Goal: Task Accomplishment & Management: Manage account settings

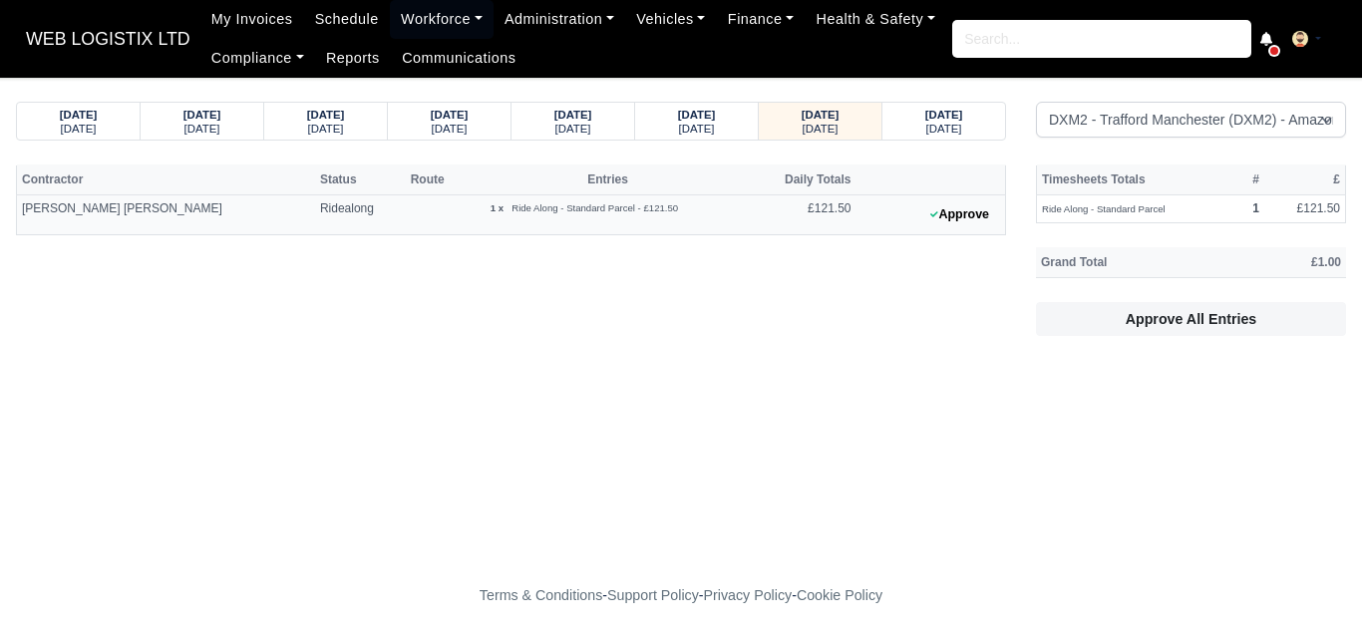
select select "1"
click at [60, 117] on strong "03/10/2025" at bounding box center [79, 115] width 38 height 12
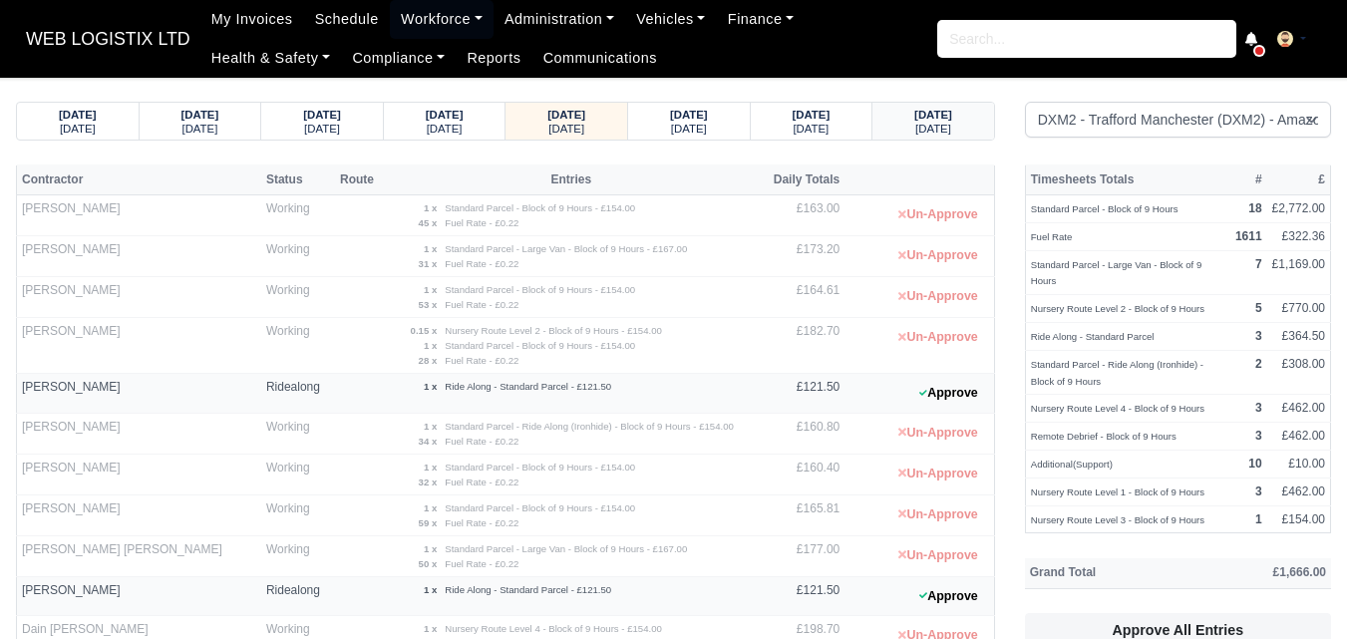
click at [935, 120] on strong "06/10/2025" at bounding box center [933, 115] width 38 height 12
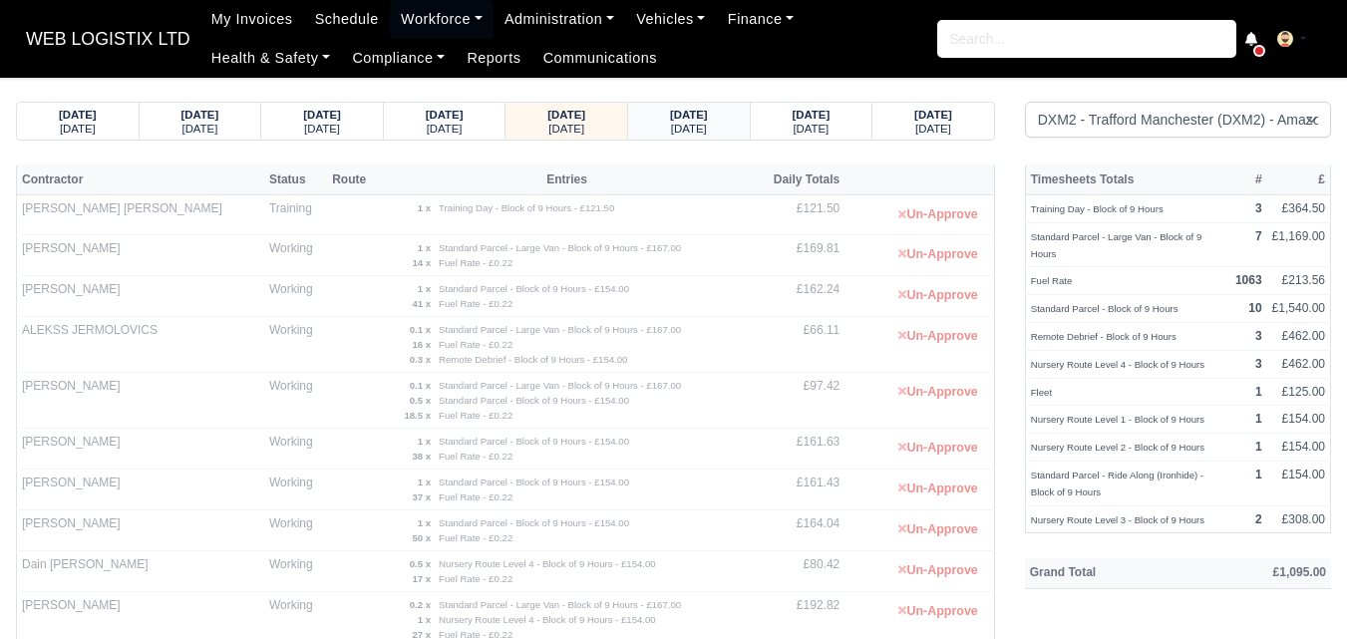
click at [704, 119] on strong "07/10/2025" at bounding box center [689, 115] width 38 height 12
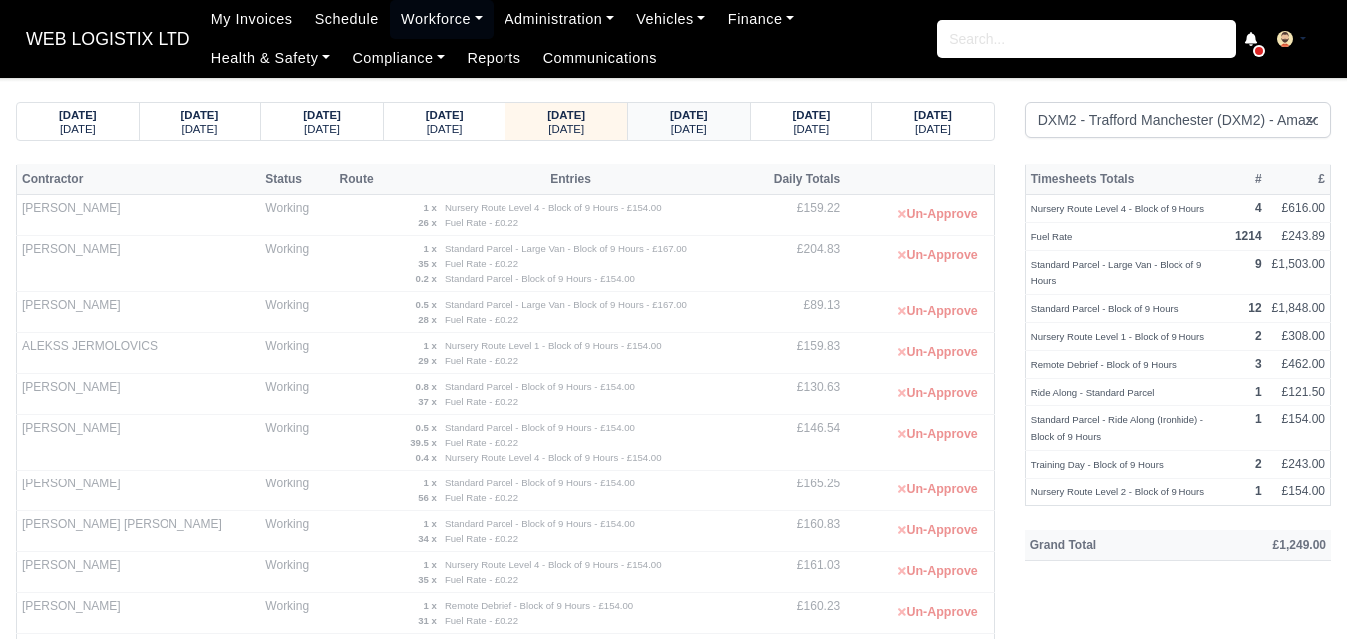
click at [704, 119] on strong "08/10/2025" at bounding box center [689, 115] width 38 height 12
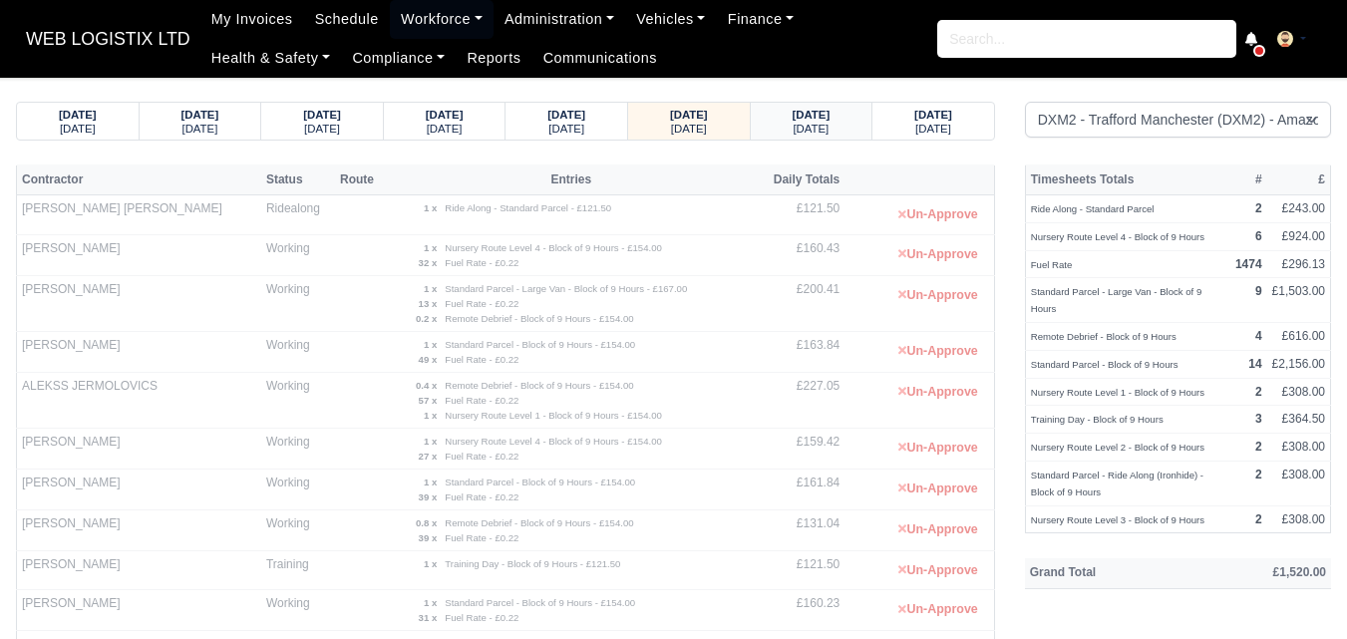
click at [828, 124] on small "Thursday" at bounding box center [811, 129] width 36 height 12
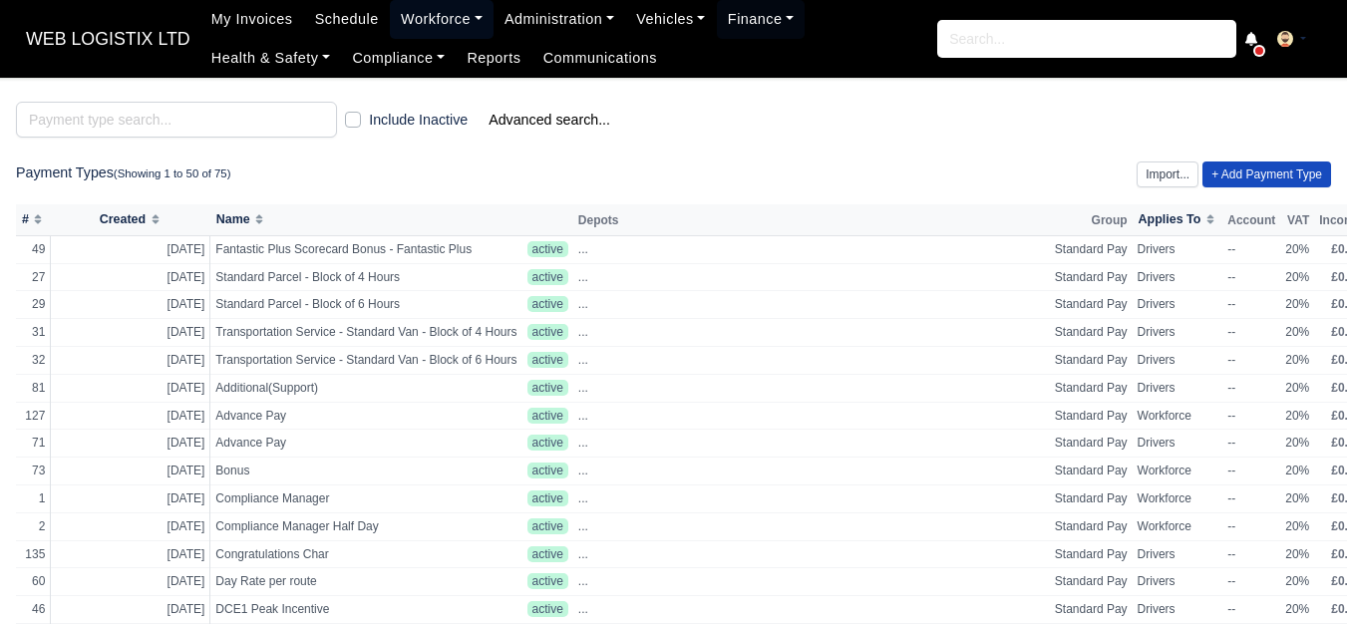
click at [390, 28] on link "Workforce" at bounding box center [442, 19] width 104 height 39
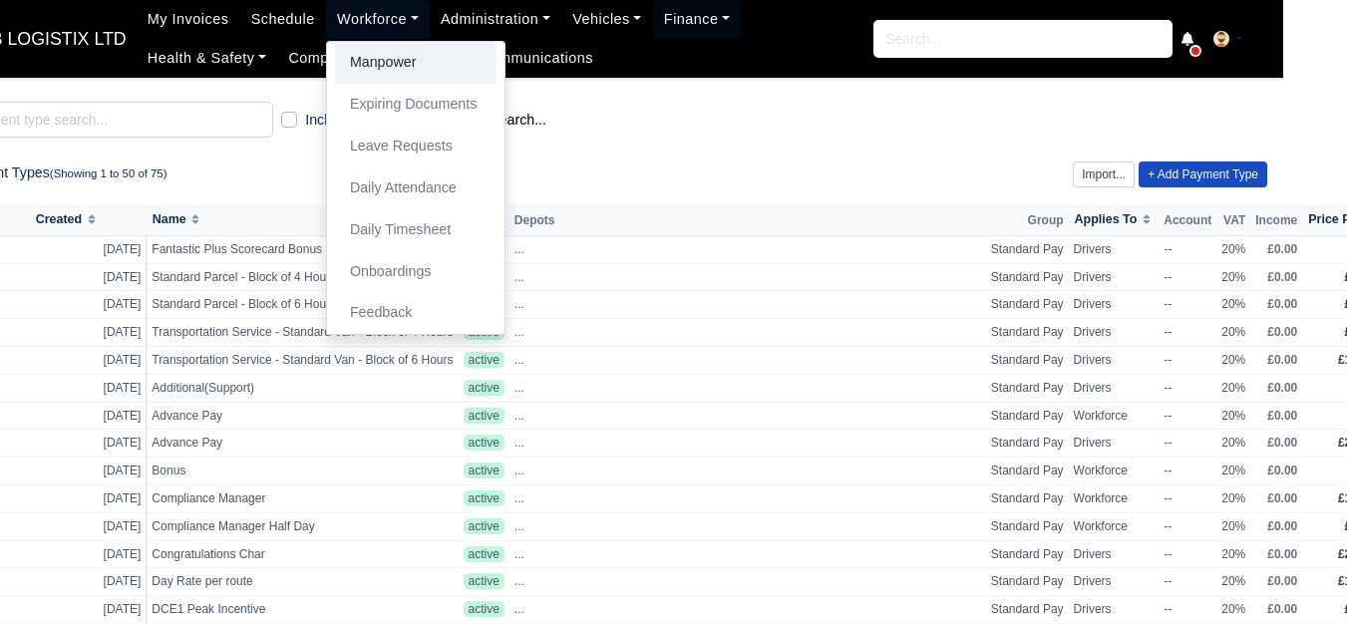
scroll to position [0, 64]
click at [353, 54] on link "Manpower" at bounding box center [415, 63] width 161 height 42
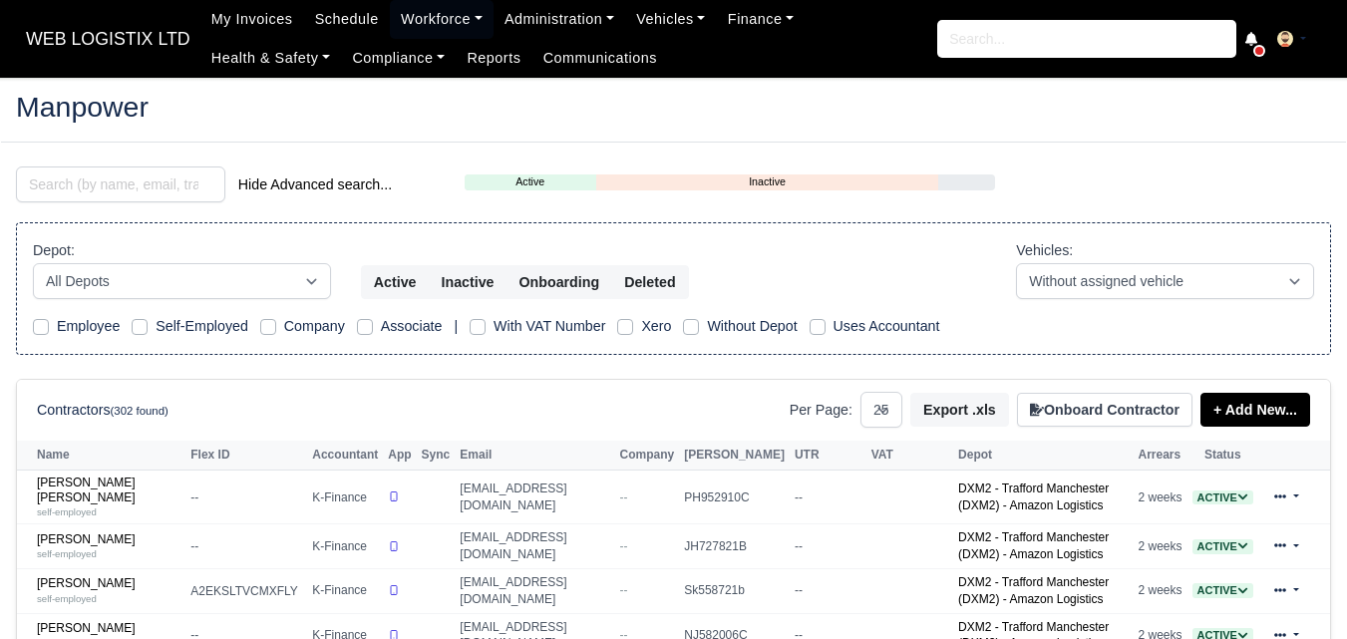
select select "25"
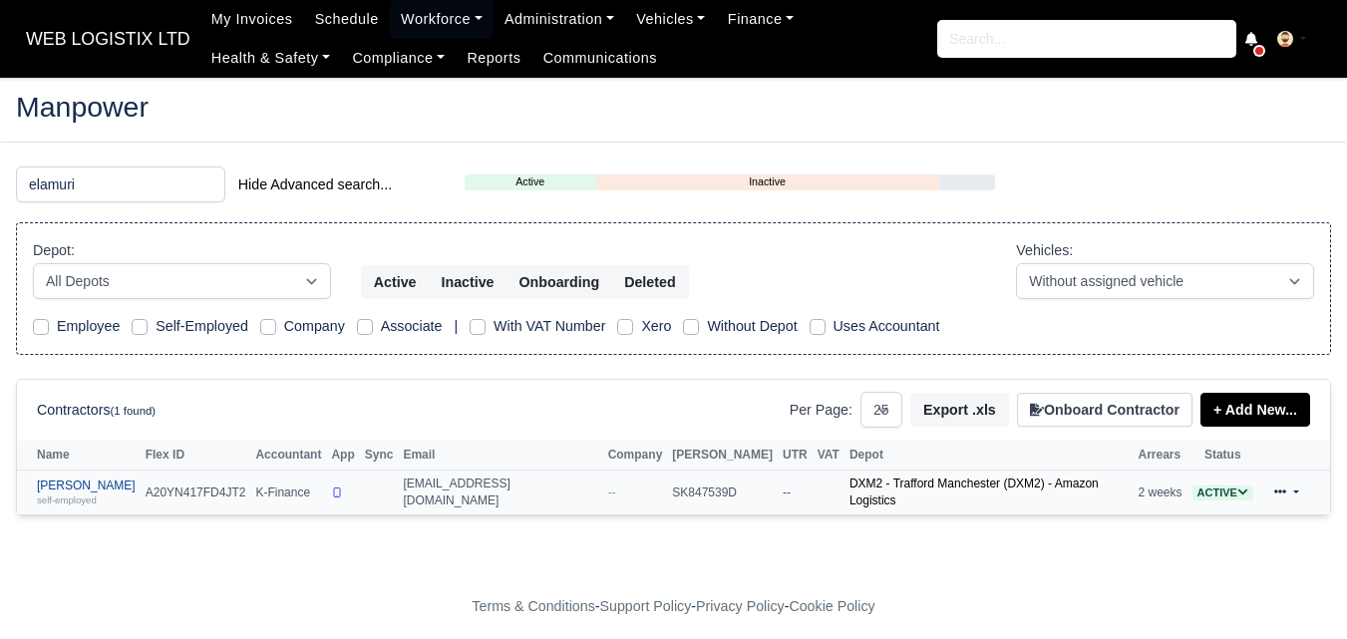
type input "elamuri"
click at [71, 482] on link "Elamuri Kabir self-employed" at bounding box center [86, 492] width 99 height 29
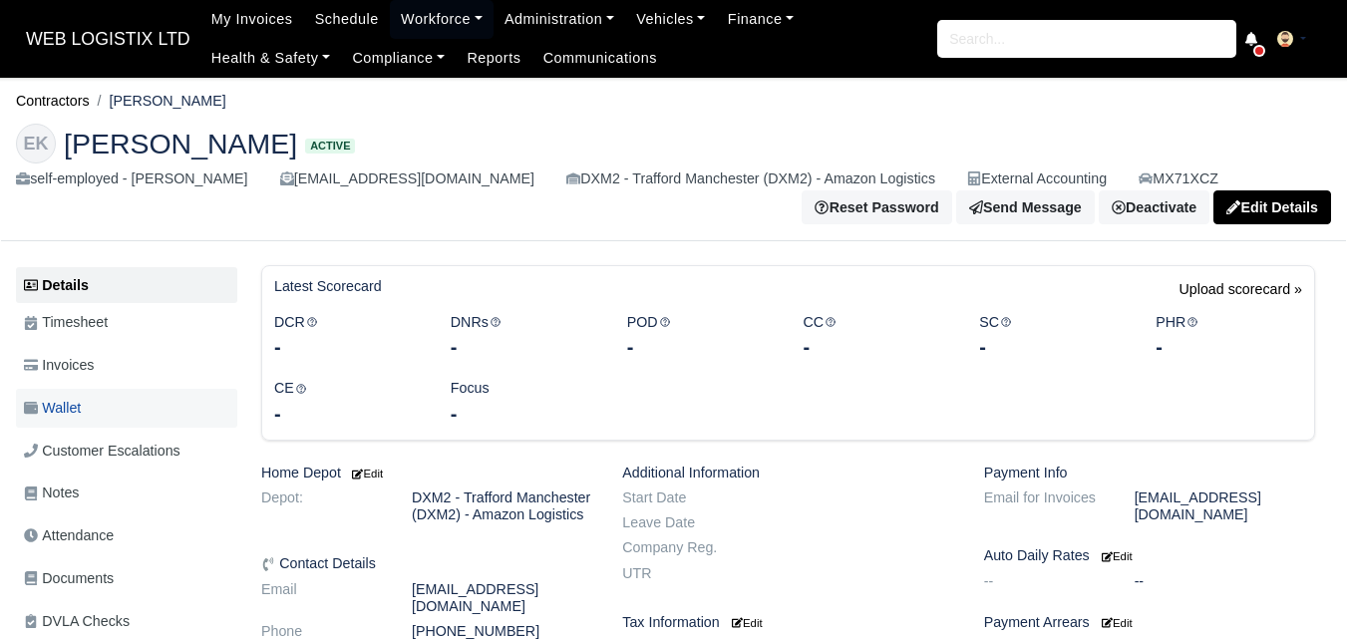
click at [64, 419] on span "Wallet" at bounding box center [52, 408] width 57 height 23
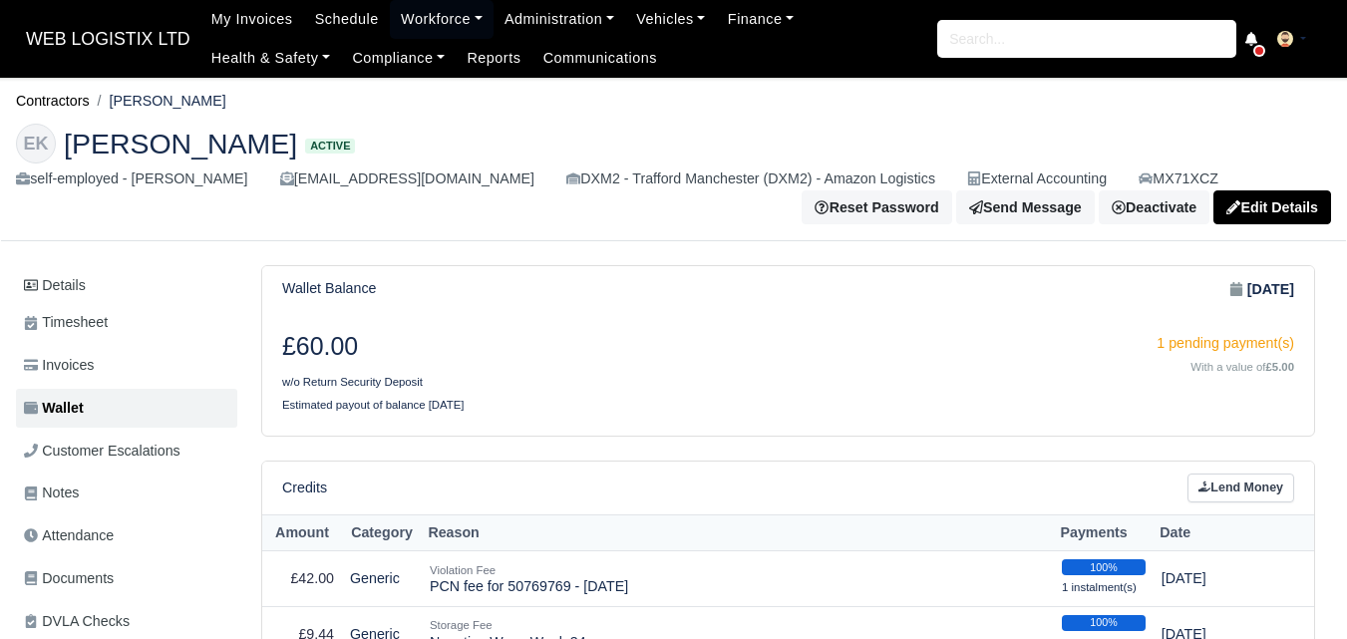
click at [1187, 509] on div "Credits Lend Money" at bounding box center [788, 488] width 1052 height 53
click at [1221, 492] on link "Lend Money" at bounding box center [1240, 488] width 107 height 29
select select "9"
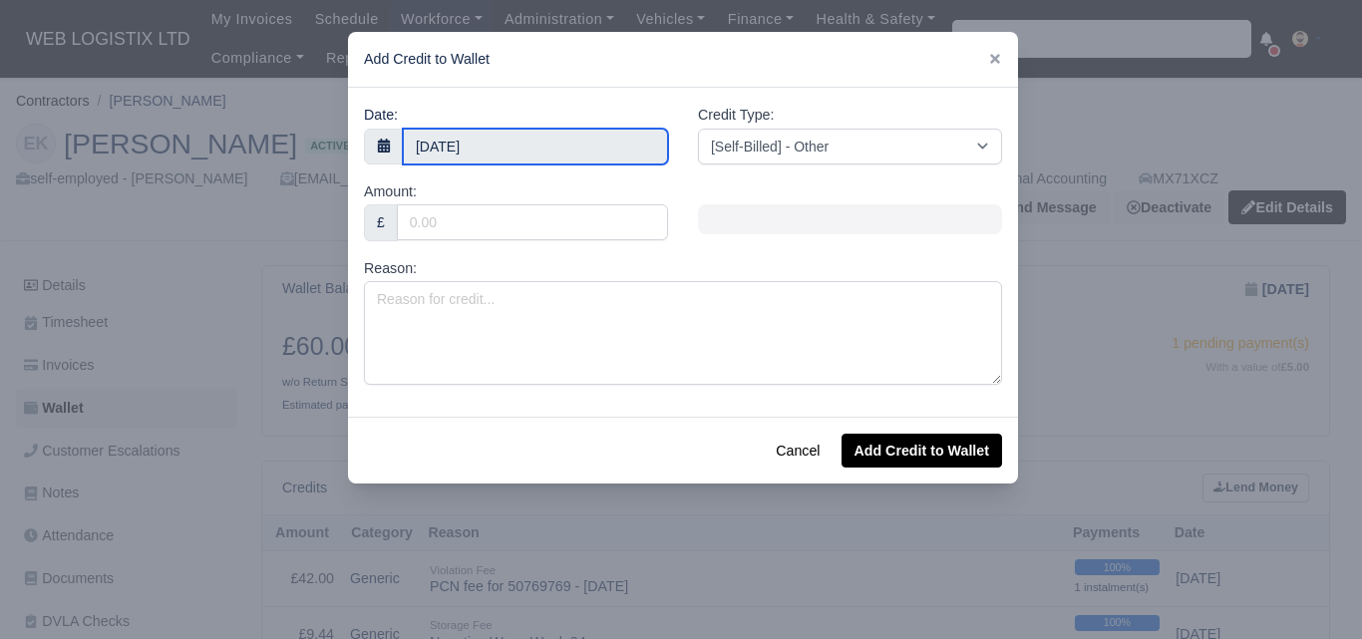
click at [561, 131] on input "10 October 2025" at bounding box center [535, 147] width 265 height 36
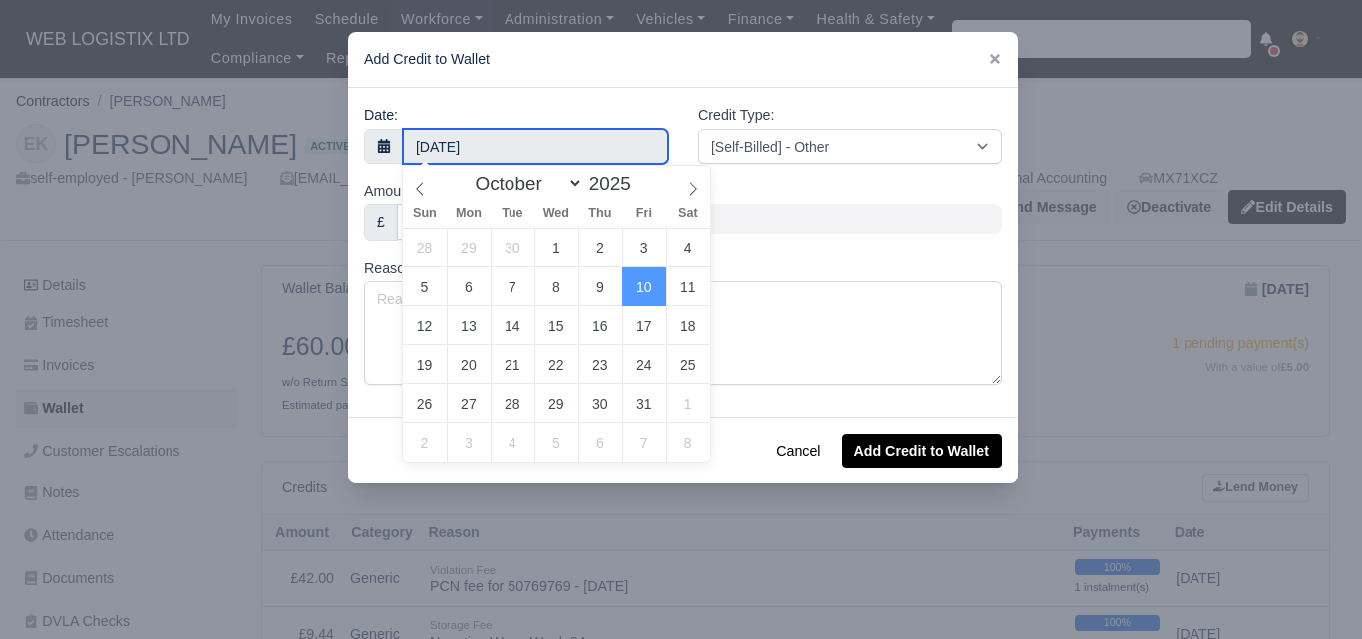
type input "9 October 2025"
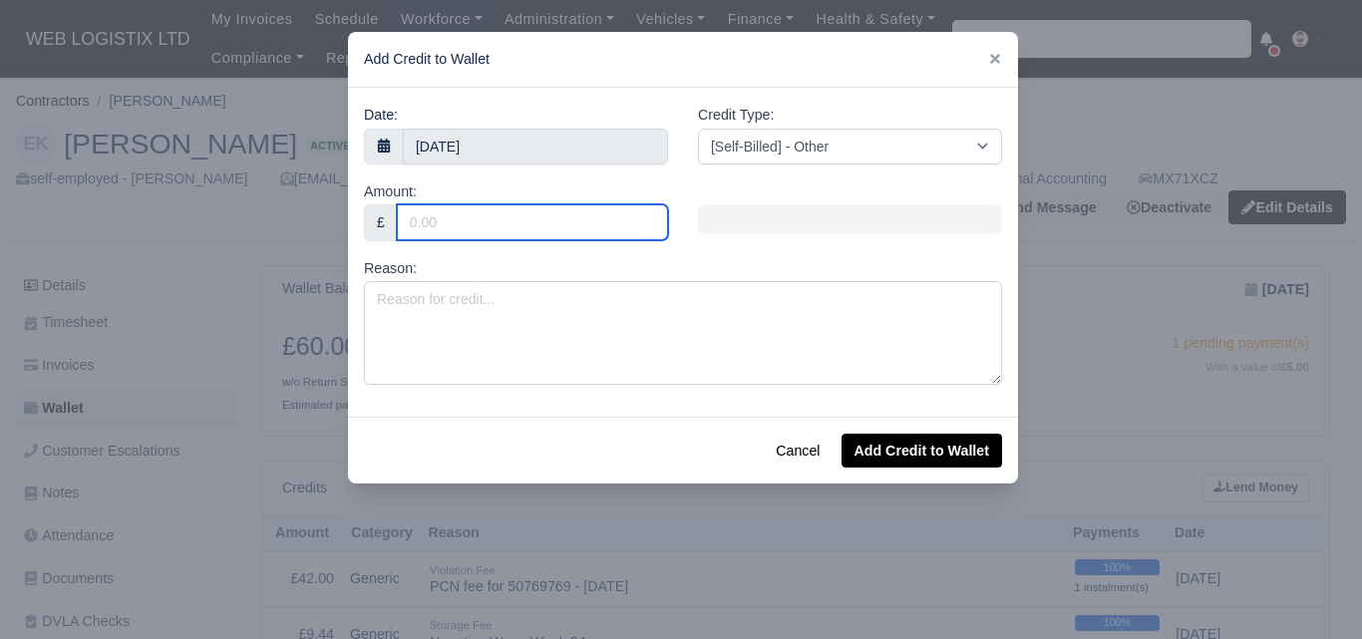
click at [544, 237] on input "Amount:" at bounding box center [532, 222] width 271 height 36
type input "25"
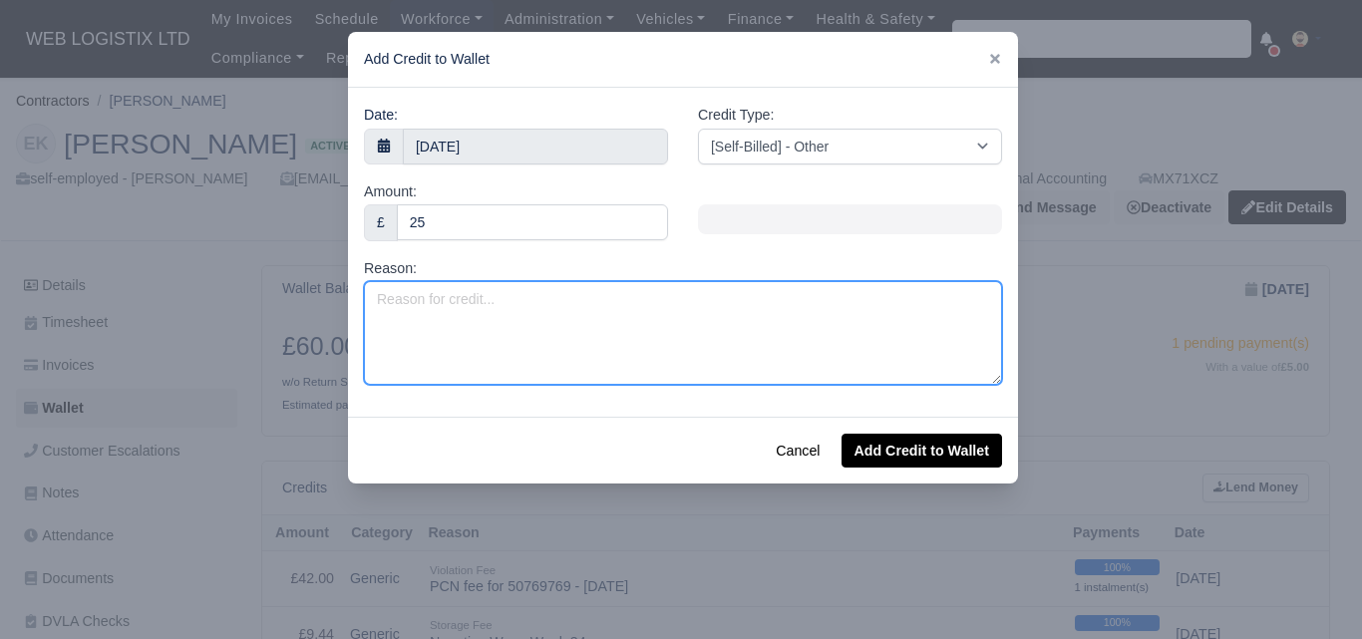
click at [531, 367] on textarea "Reason:" at bounding box center [683, 333] width 638 height 104
click at [687, 362] on textarea "Valet Charge -" at bounding box center [683, 333] width 638 height 104
paste textarea "BN68VYX"
type textarea "Valet Charge - BN68VYX (VOR Offhired)"
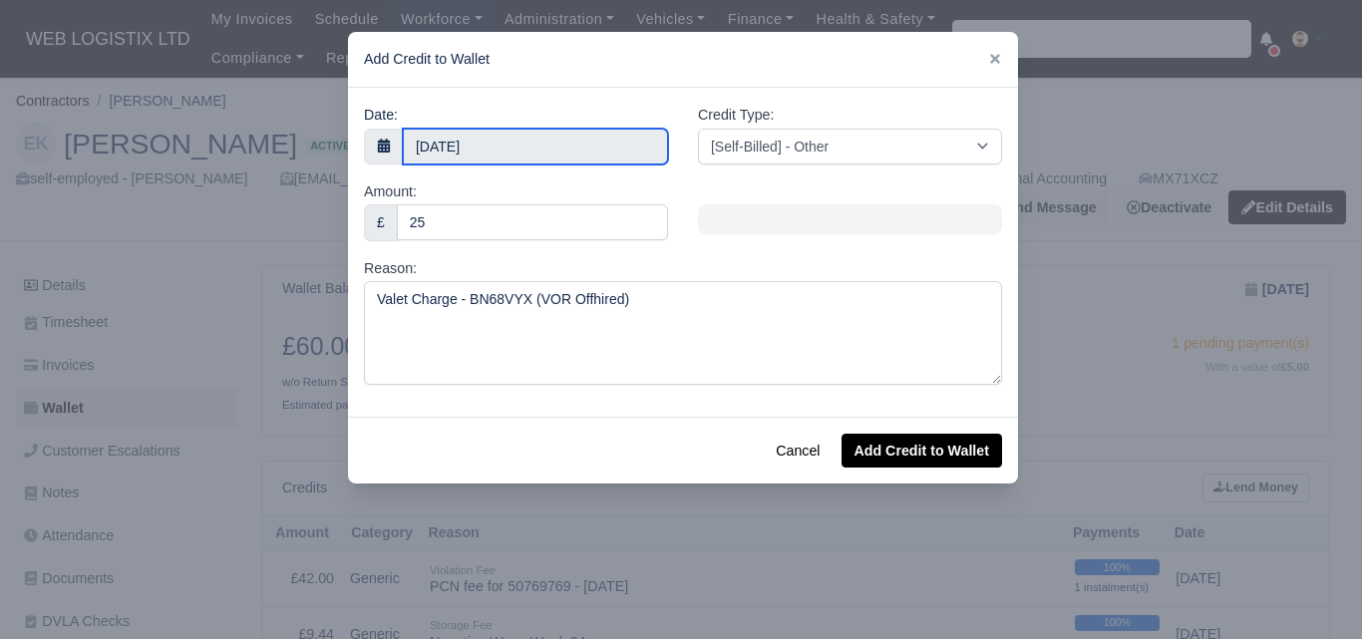
click at [577, 151] on input "9 October 2025" at bounding box center [535, 147] width 265 height 36
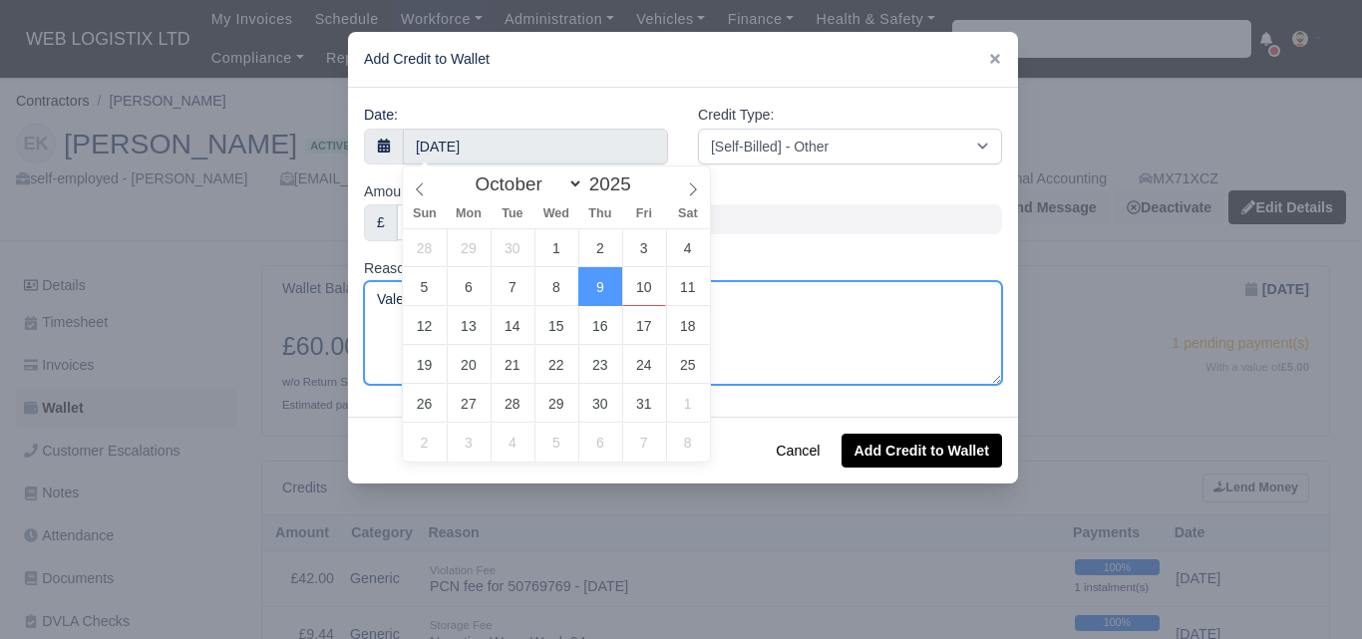
click at [849, 339] on textarea "Valet Charge - BN68VYX (VOR Offhired)" at bounding box center [683, 333] width 638 height 104
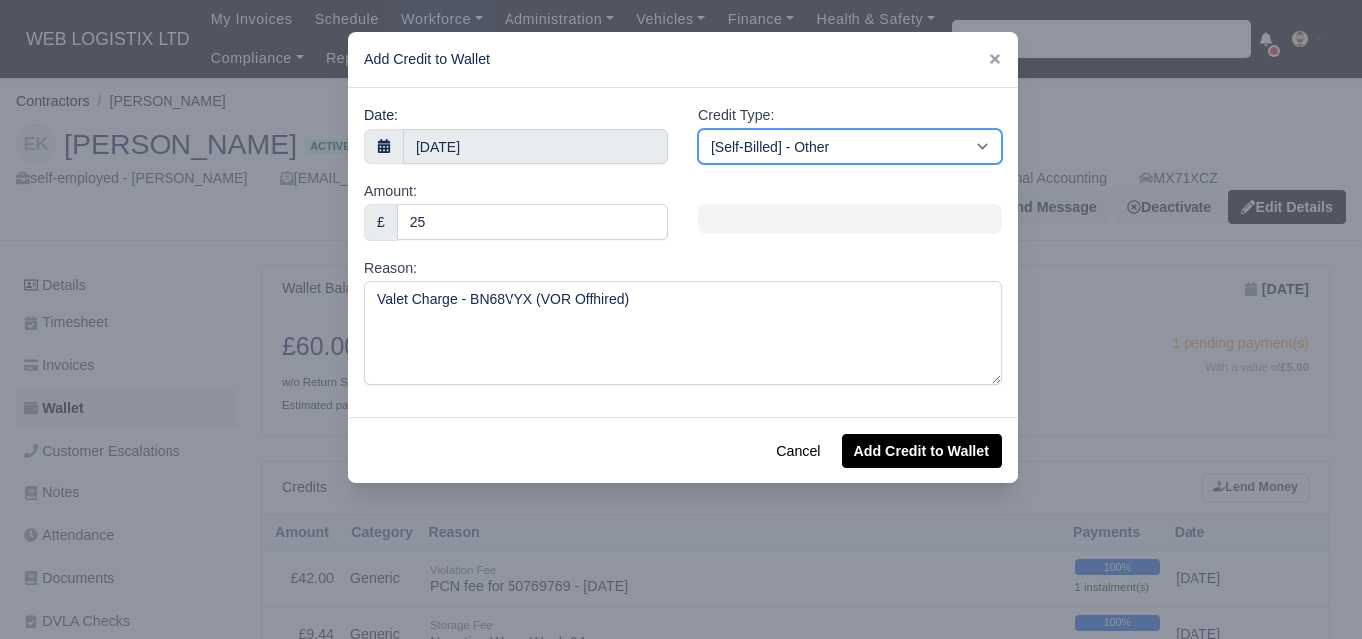
click at [830, 140] on select "[Self-Billed] - Other [Self-Billed] - Negative Invoice [Self-Billed] - Keychain…" at bounding box center [850, 147] width 304 height 36
click at [698, 129] on select "[Self-Billed] - Other [Self-Billed] - Negative Invoice [Self-Billed] - Keychain…" at bounding box center [850, 147] width 304 height 36
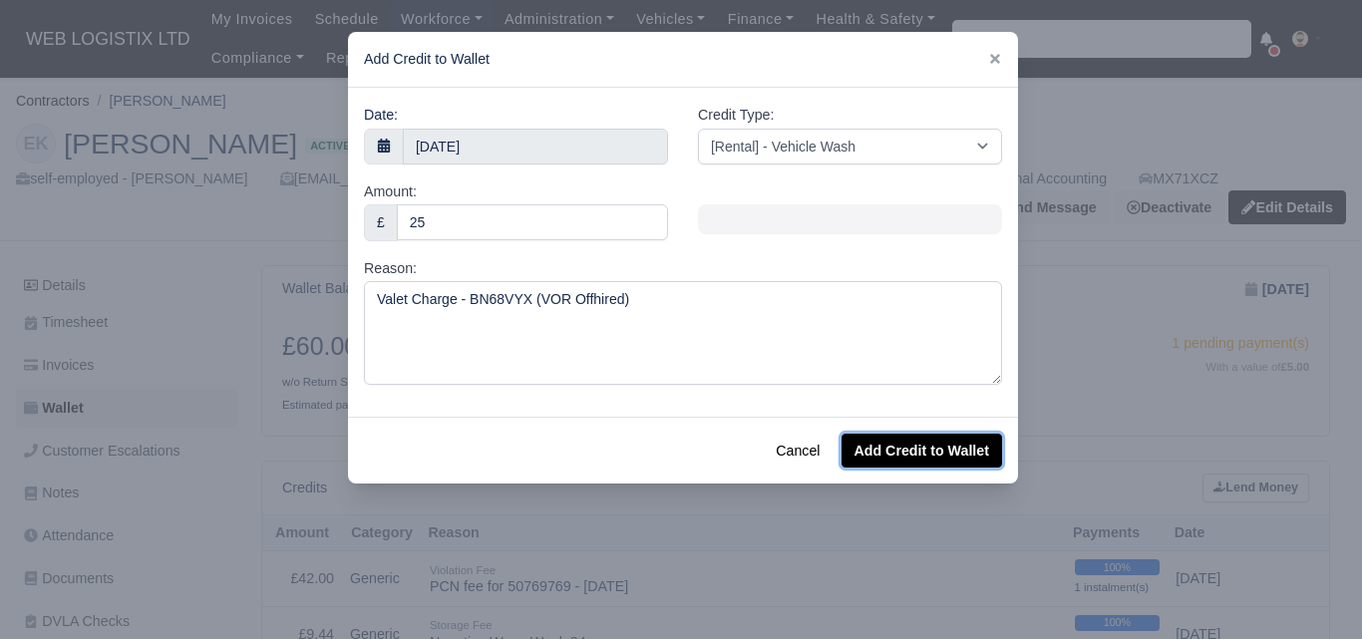
click at [945, 462] on button "Add Credit to Wallet" at bounding box center [921, 451] width 160 height 34
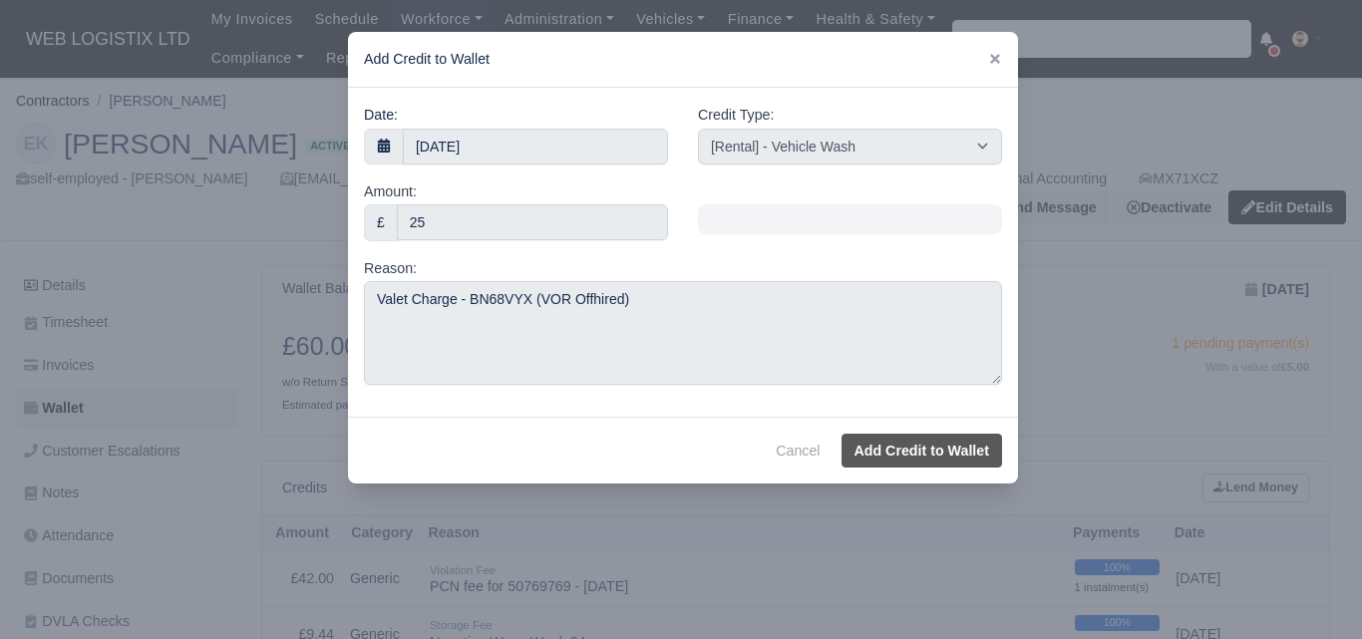
select select "other"
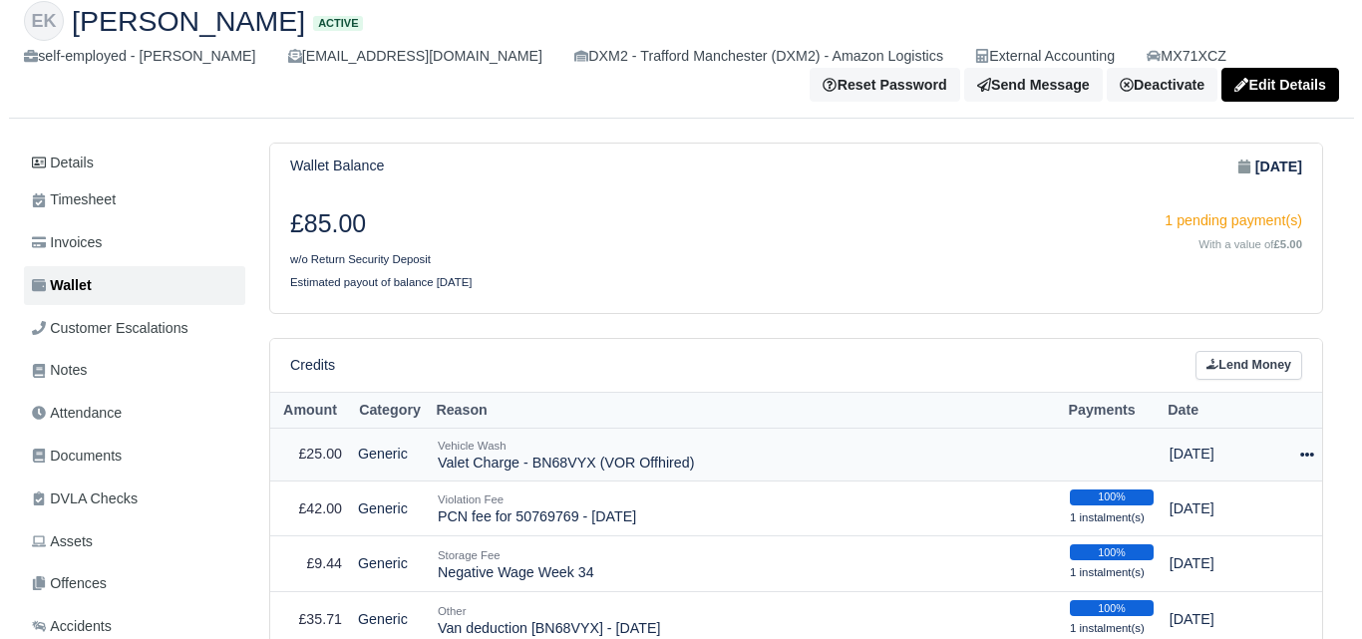
scroll to position [166, 0]
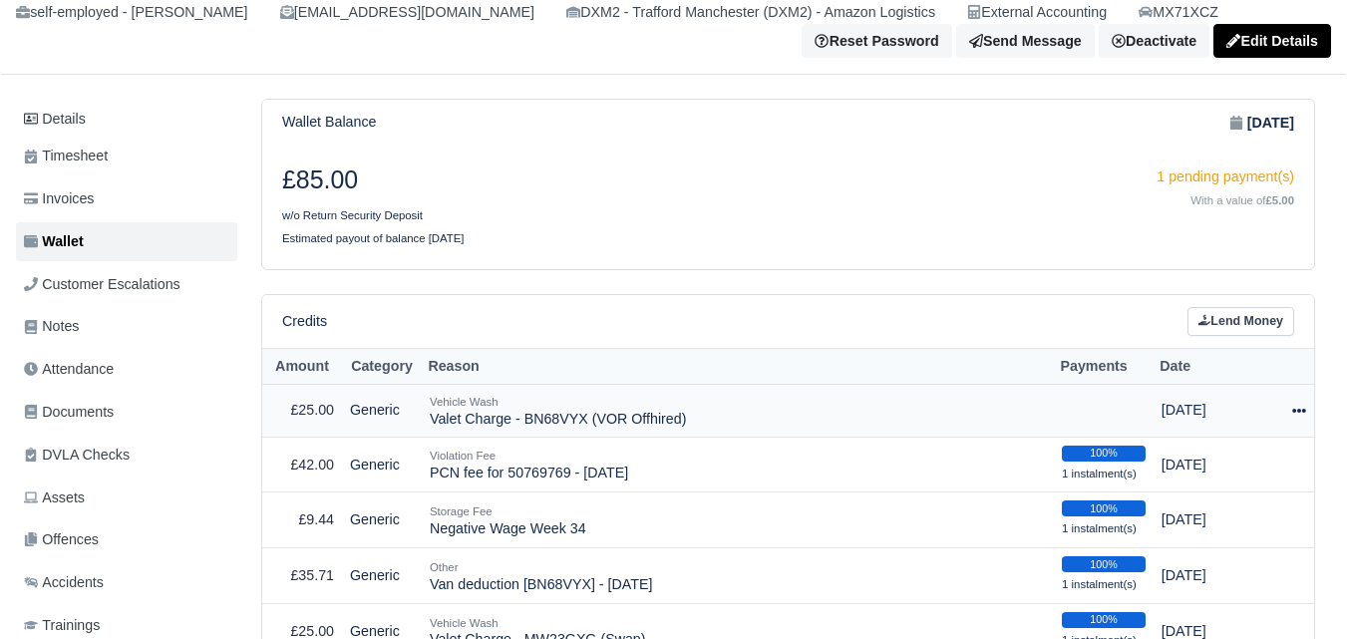
click at [1295, 406] on icon at bounding box center [1299, 411] width 14 height 14
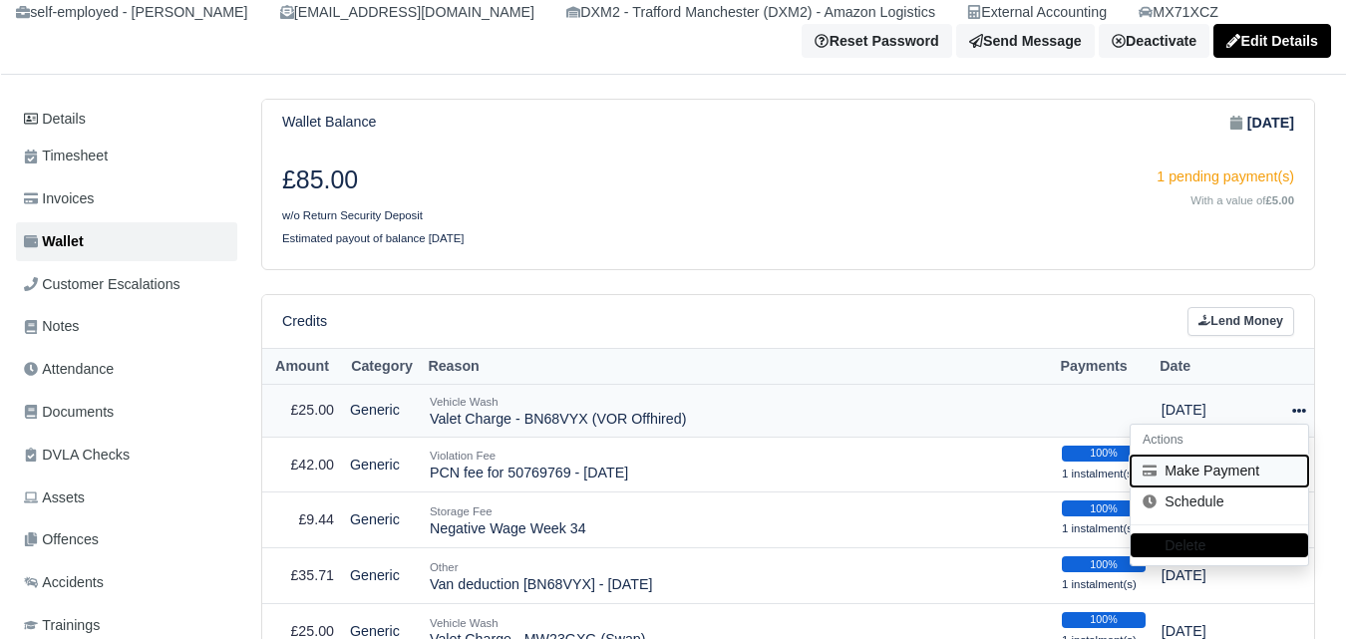
click at [1204, 464] on button "Make Payment" at bounding box center [1218, 471] width 177 height 31
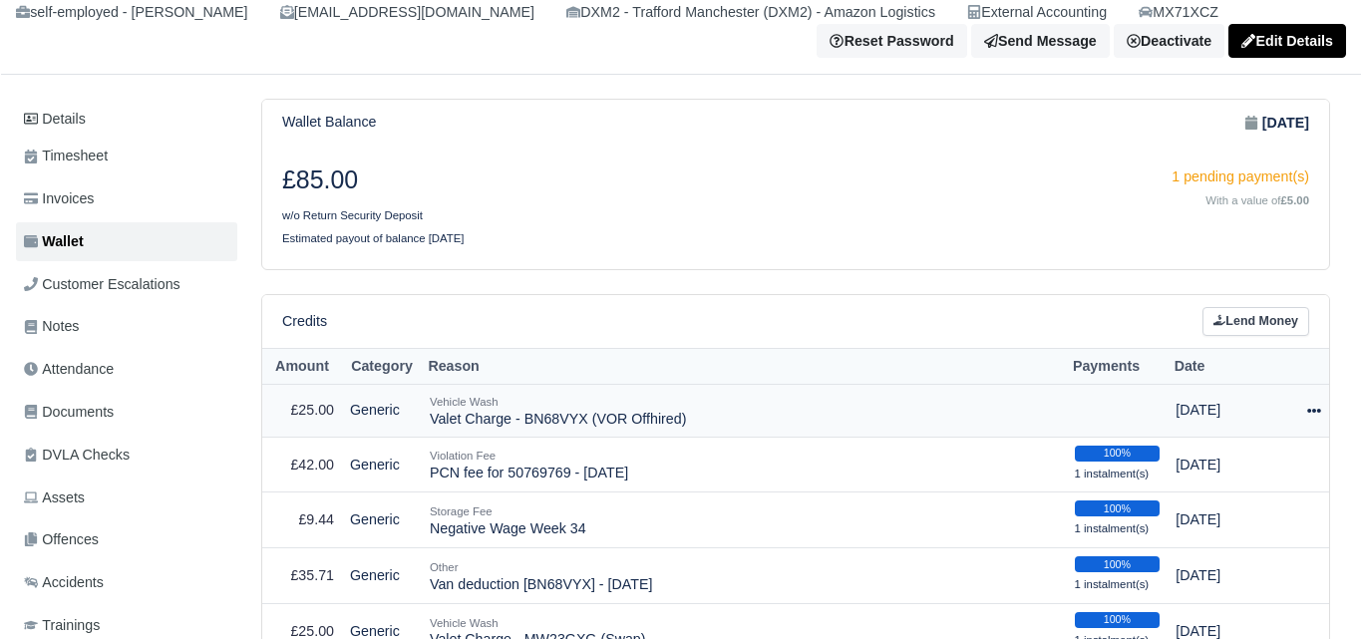
select select "7484"
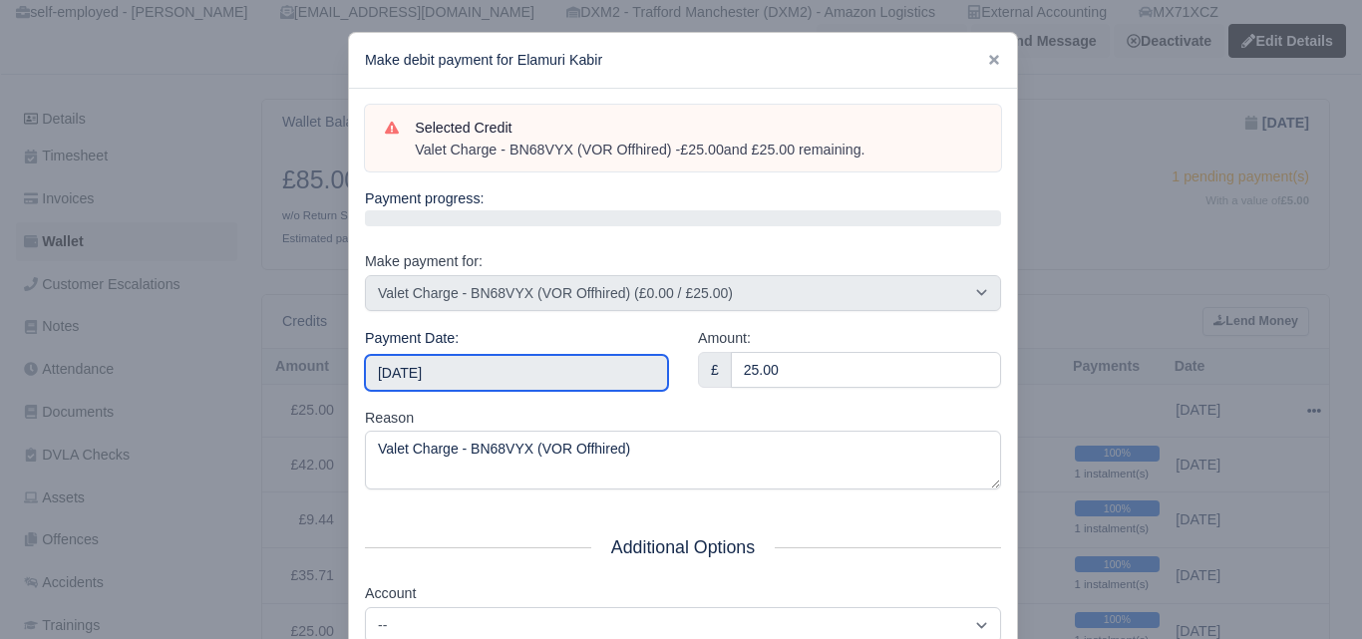
click at [527, 380] on input "2025-10-11" at bounding box center [516, 373] width 303 height 36
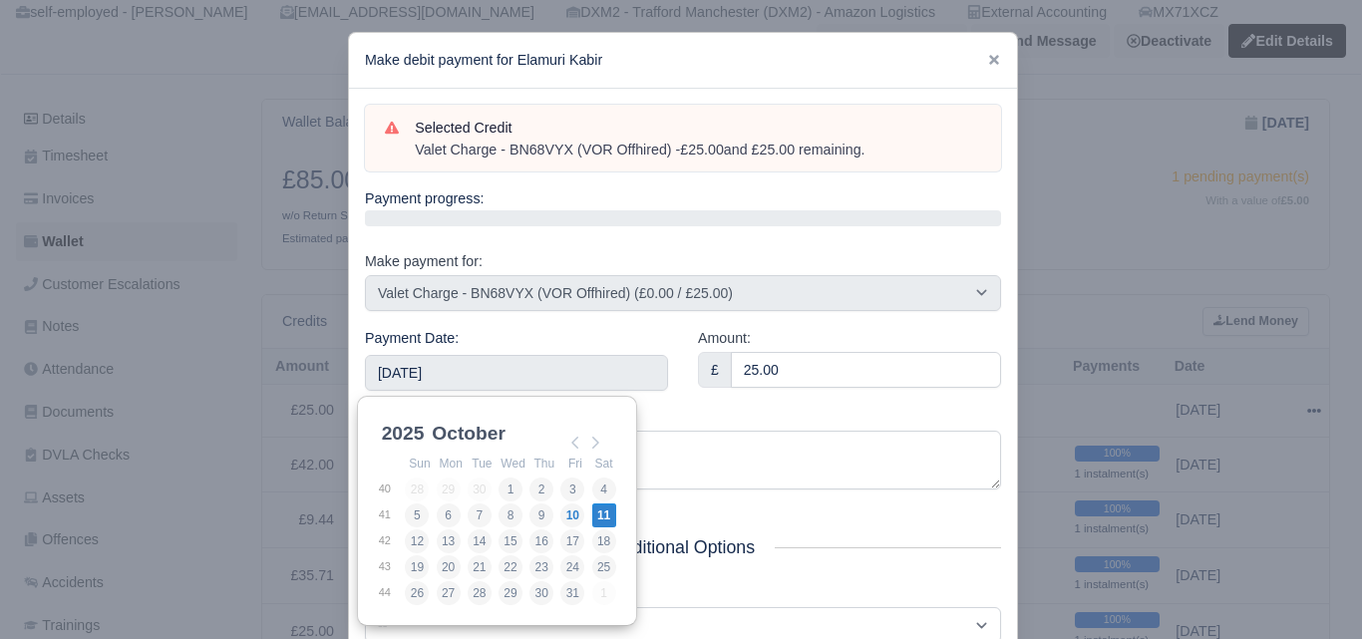
click at [748, 413] on div "Reason Valet Charge - BN68VYX (VOR Offhired)" at bounding box center [683, 449] width 636 height 84
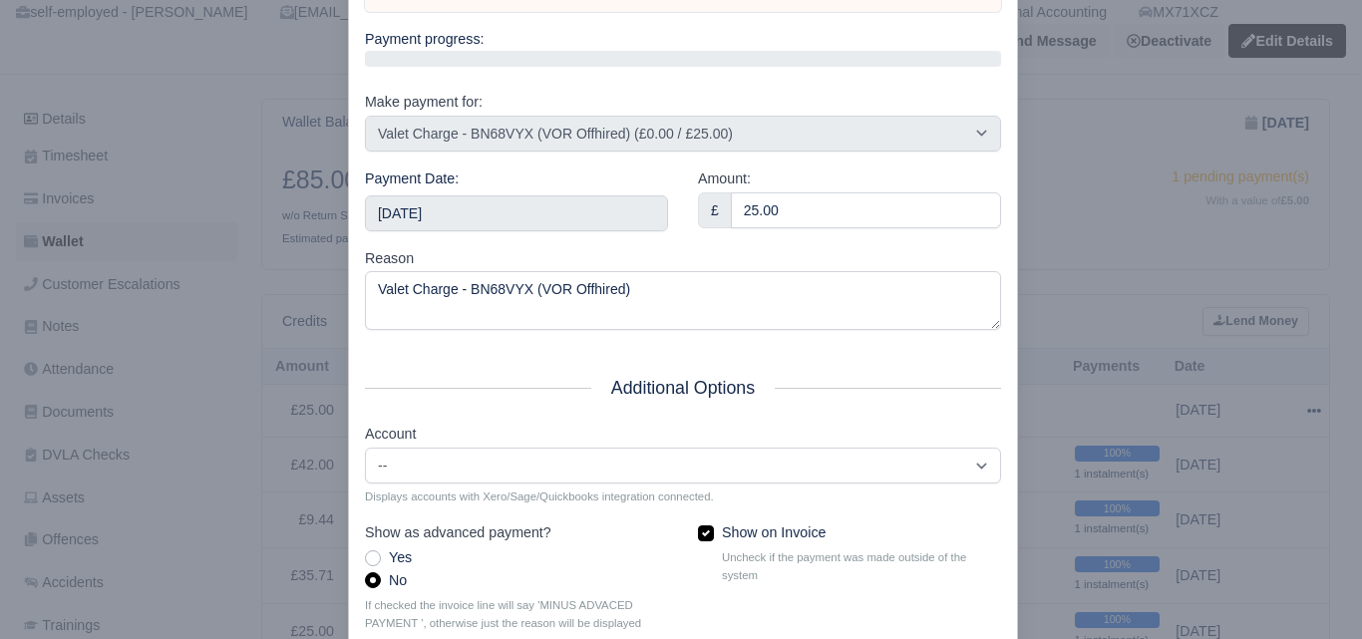
scroll to position [286, 0]
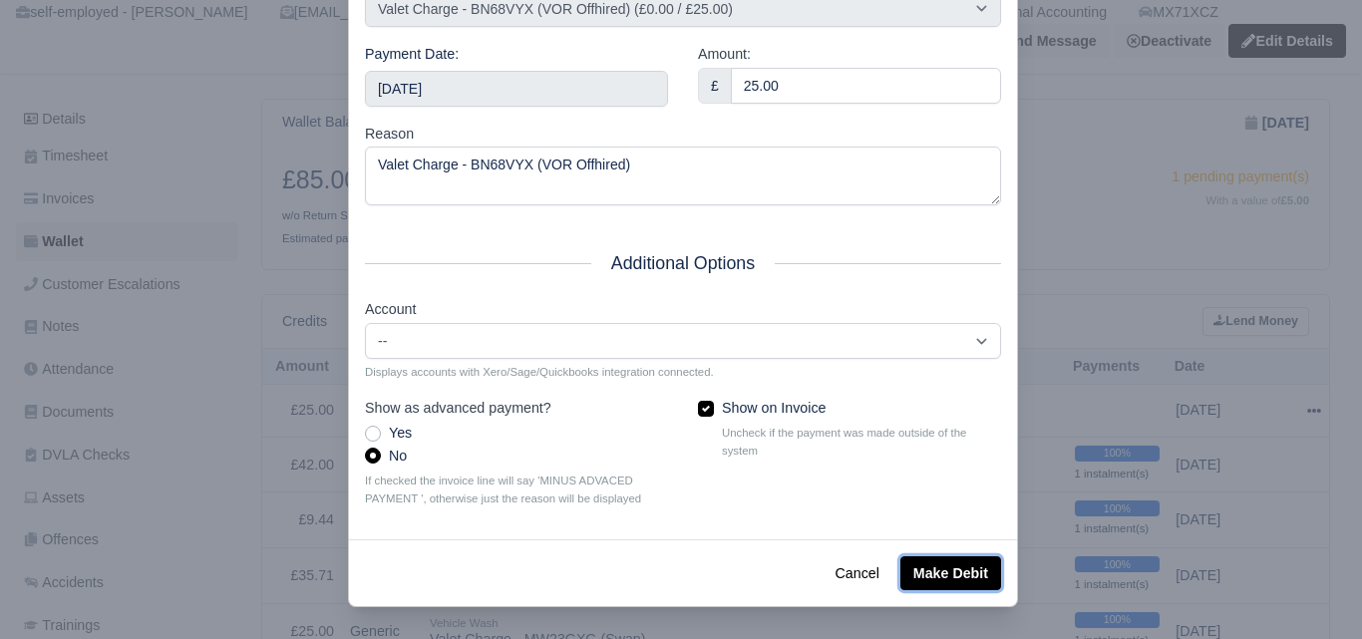
click at [940, 556] on button "Make Debit" at bounding box center [950, 573] width 101 height 34
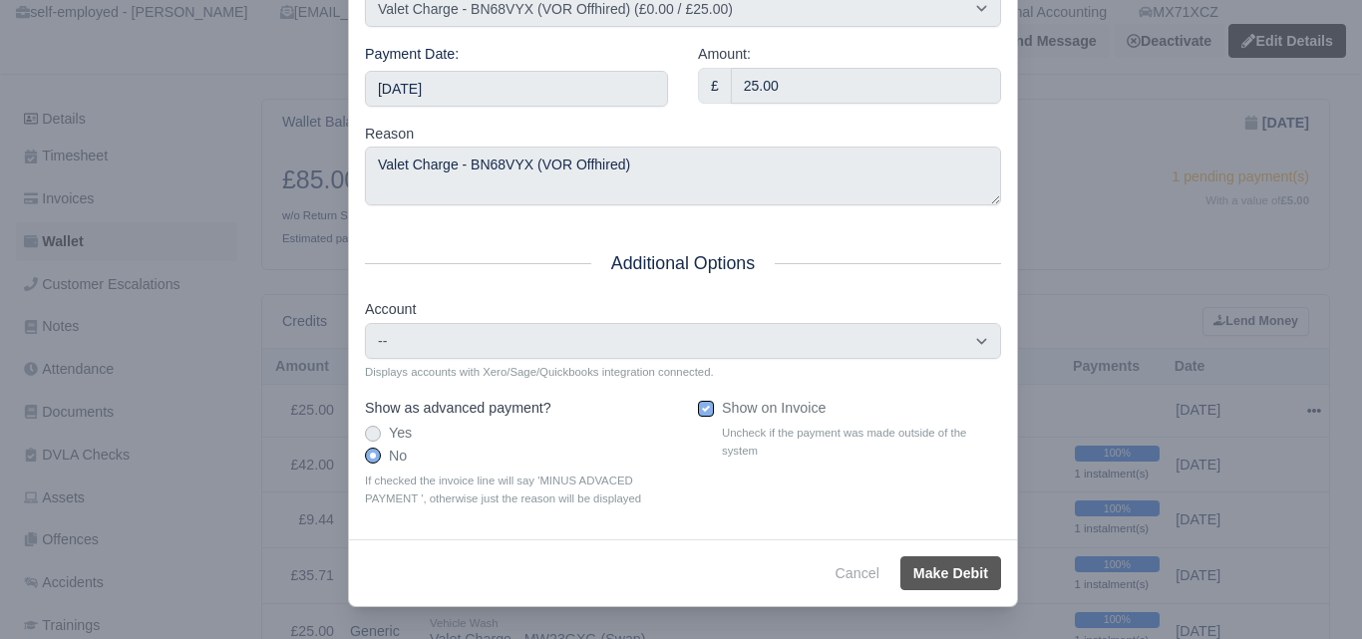
type input "2025-10-11T23:59:59+01:00"
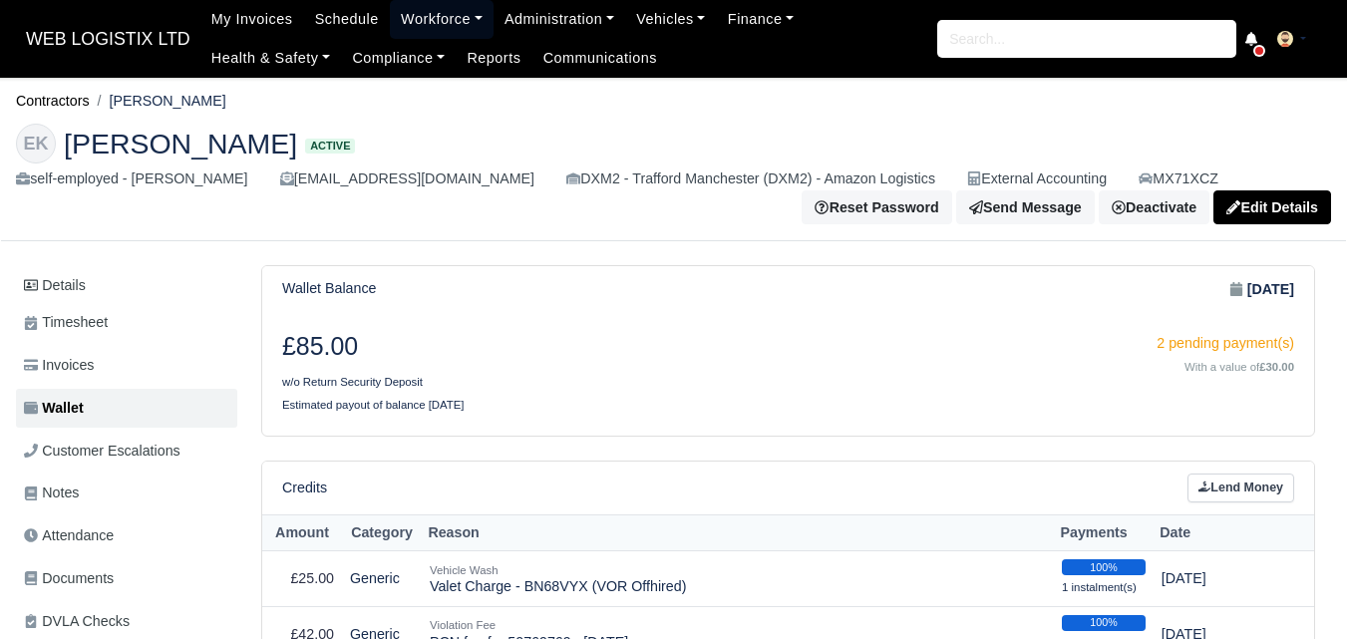
click at [434, 18] on link "Workforce" at bounding box center [442, 19] width 104 height 39
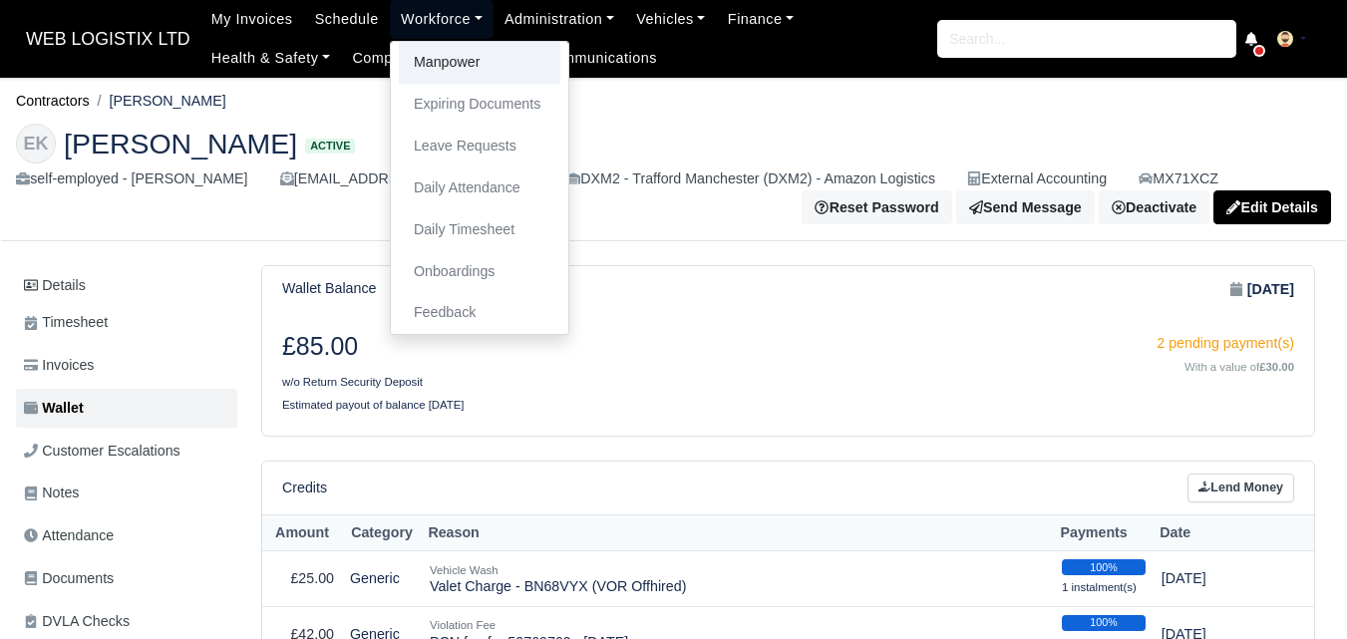
click at [495, 63] on link "Manpower" at bounding box center [479, 63] width 161 height 42
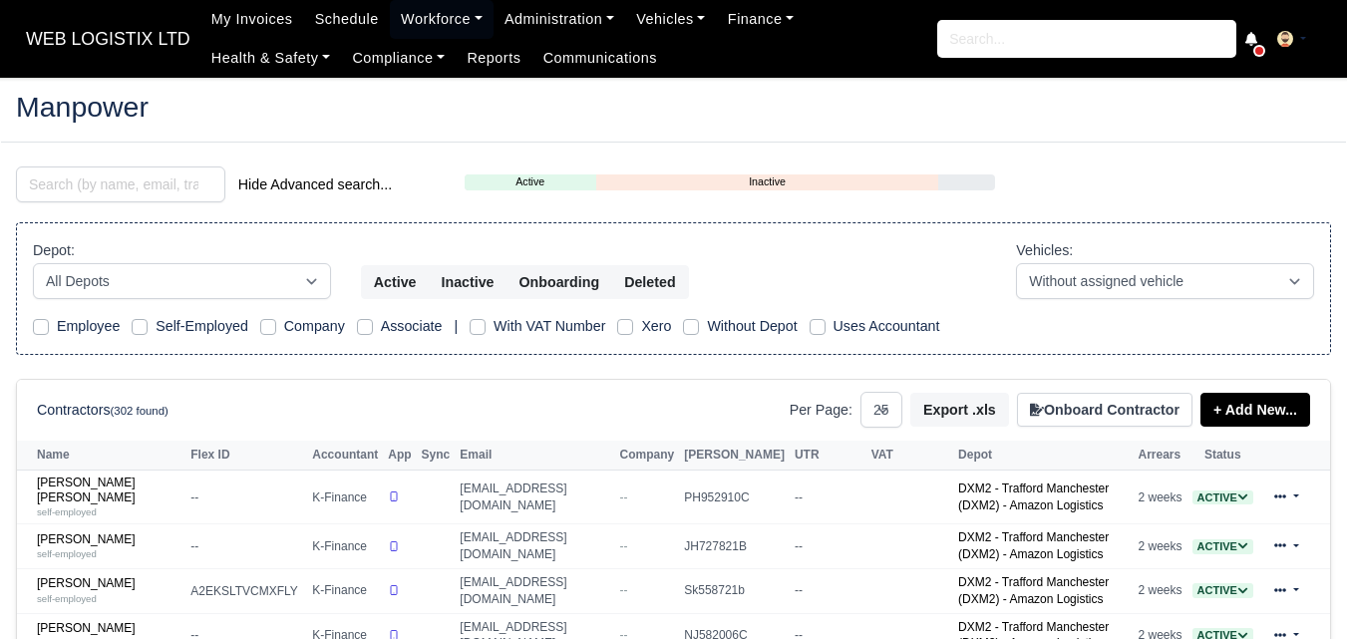
select select "25"
click at [160, 177] on input "search" at bounding box center [120, 184] width 209 height 36
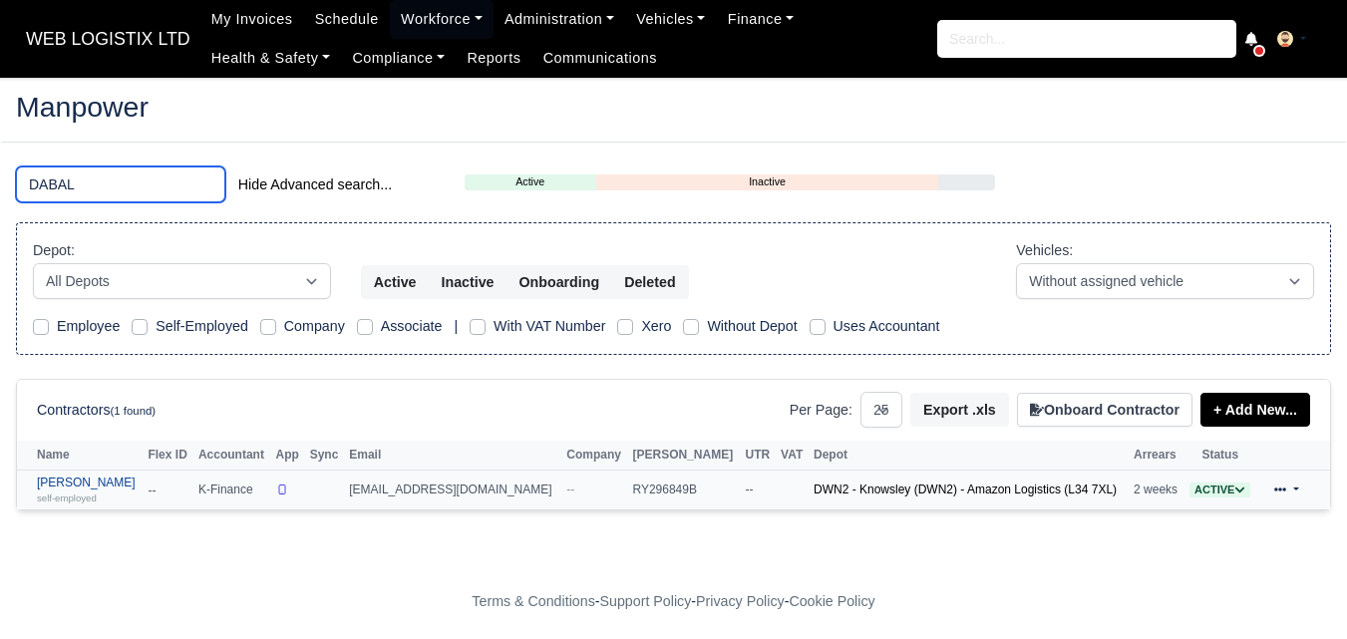
type input "DABAL"
click at [104, 497] on div "self-employed" at bounding box center [87, 497] width 101 height 14
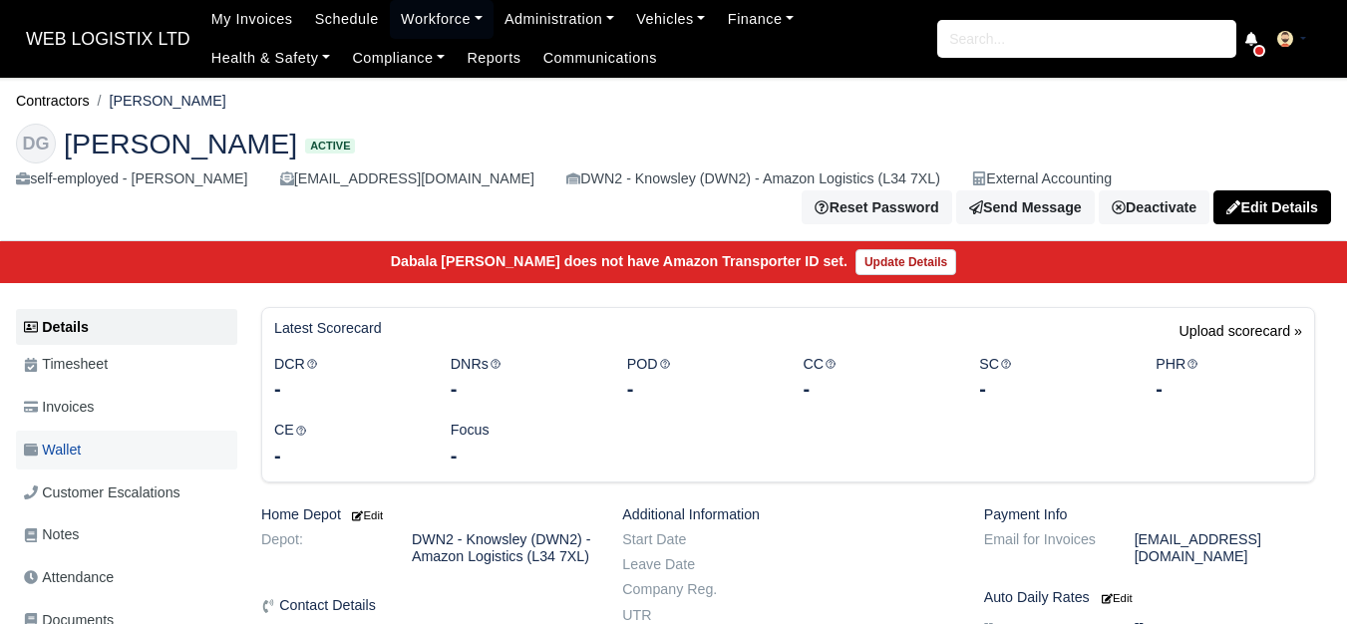
click at [110, 451] on link "Wallet" at bounding box center [126, 450] width 221 height 39
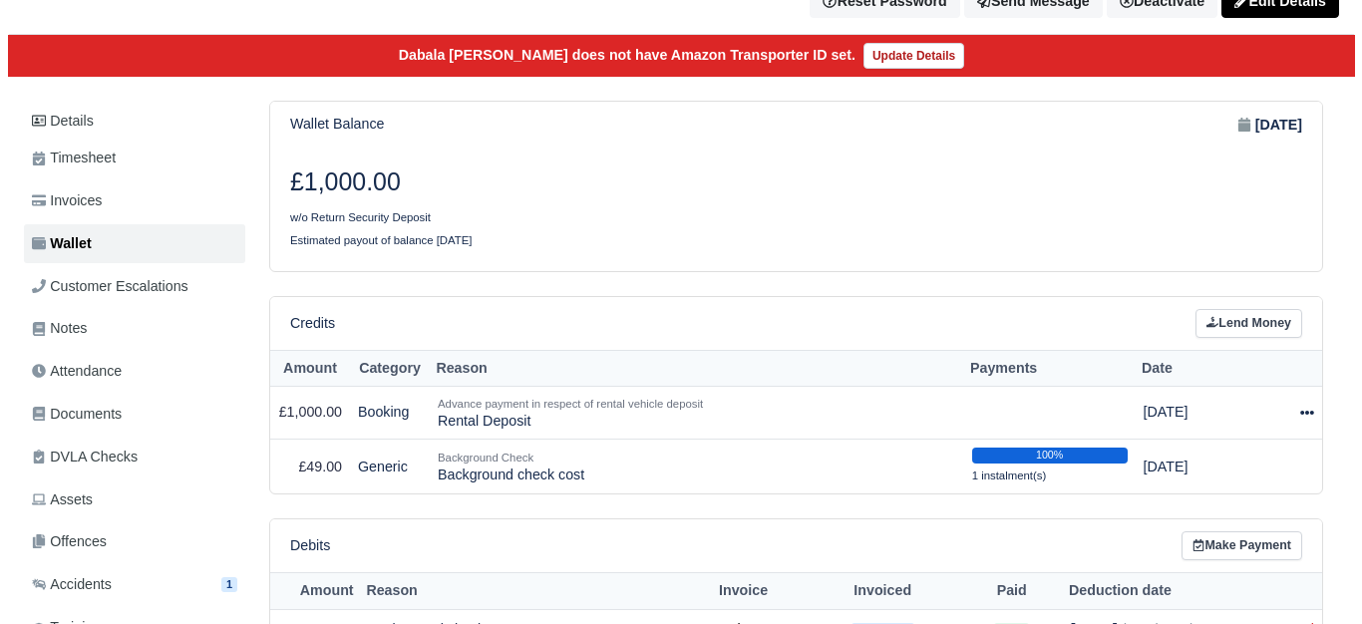
scroll to position [332, 0]
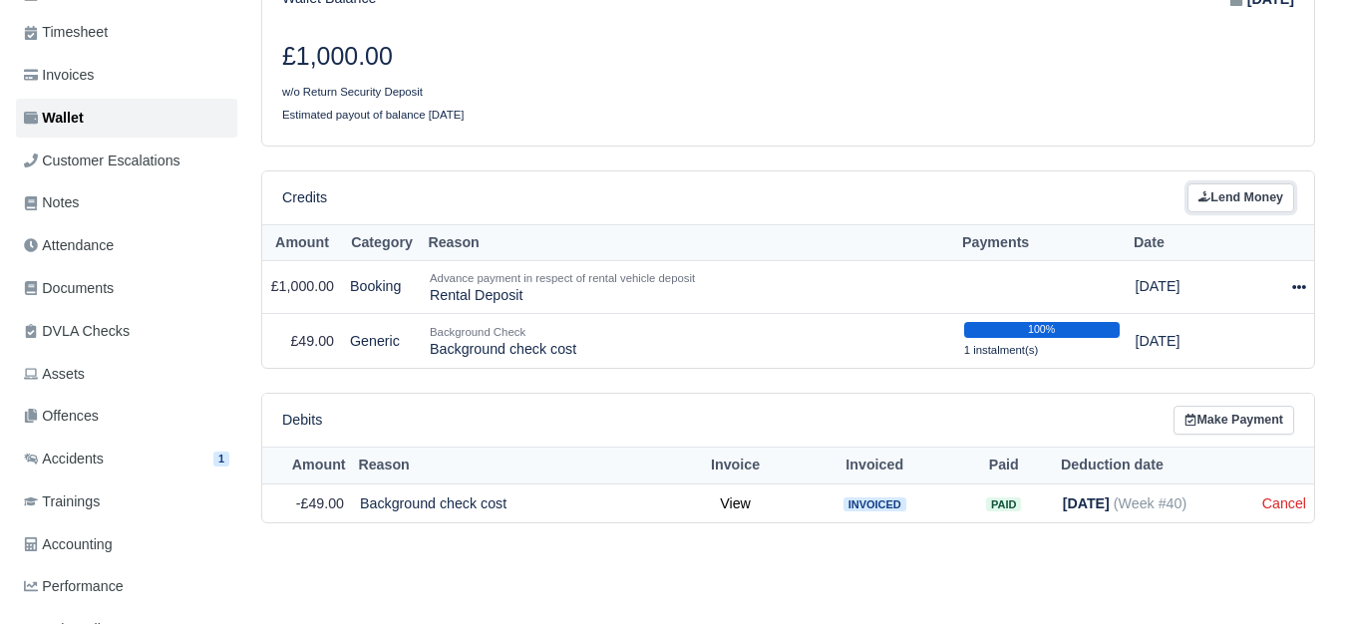
click at [1267, 200] on link "Lend Money" at bounding box center [1240, 197] width 107 height 29
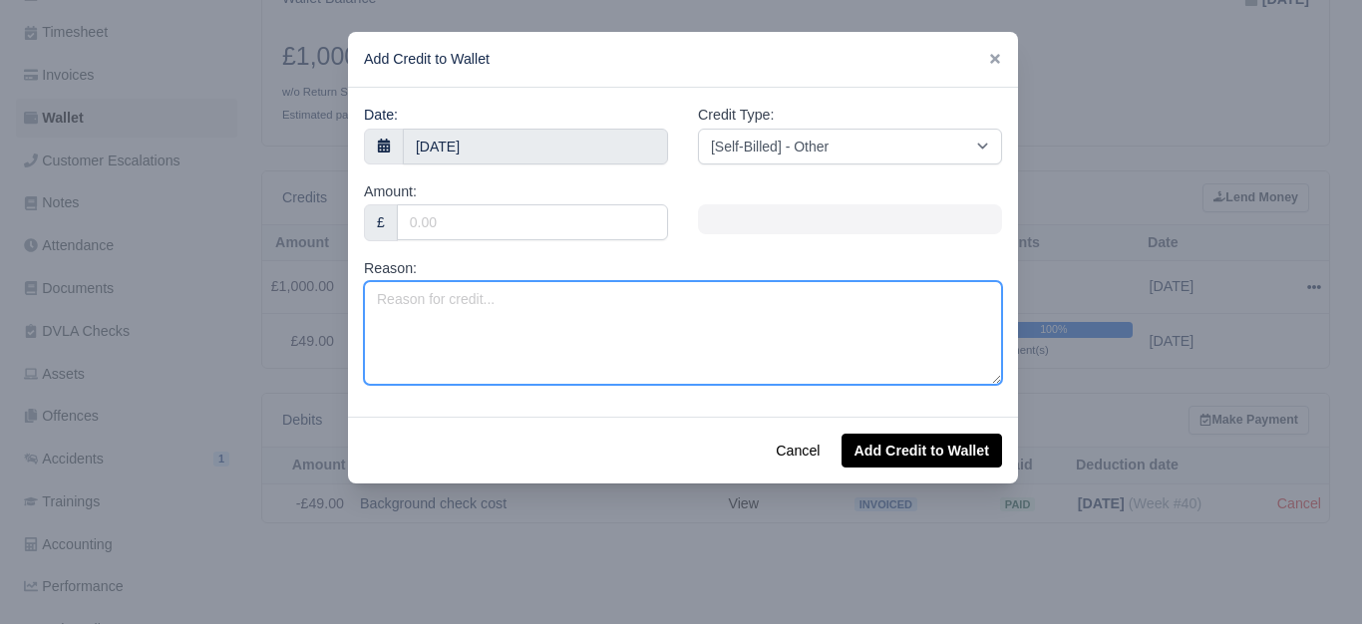
click at [689, 345] on textarea "Reason:" at bounding box center [683, 333] width 638 height 104
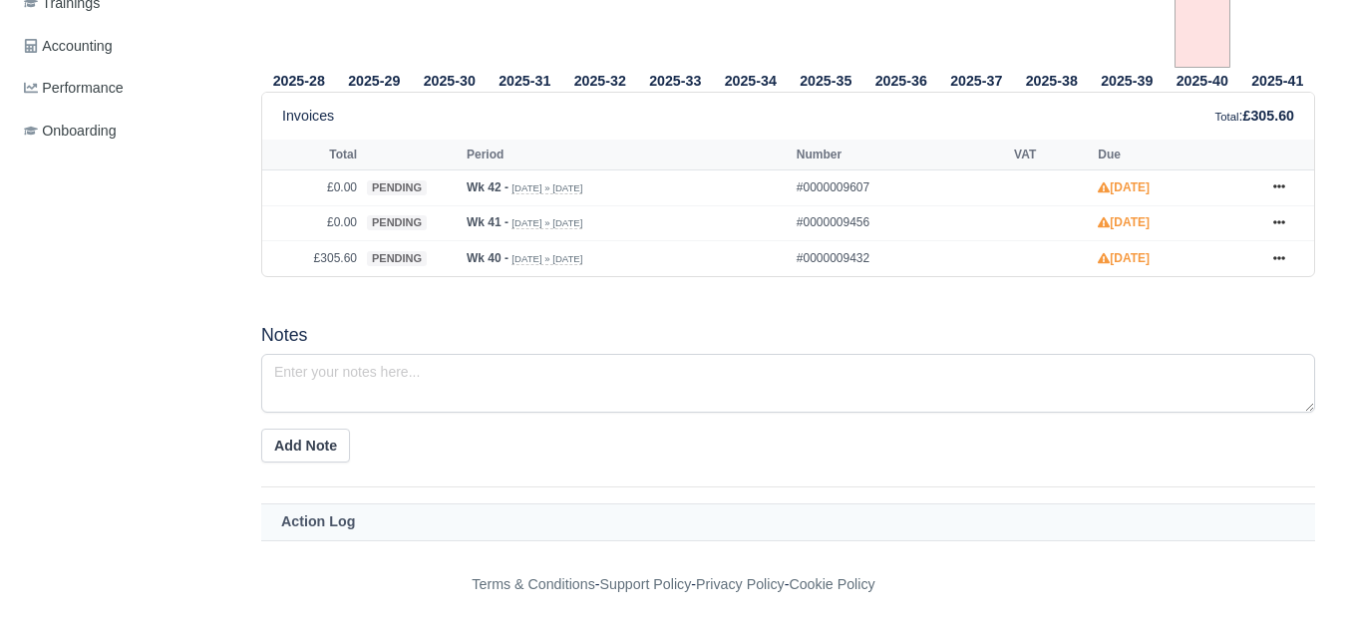
scroll to position [830, 0]
click at [1271, 264] on link at bounding box center [1279, 258] width 30 height 25
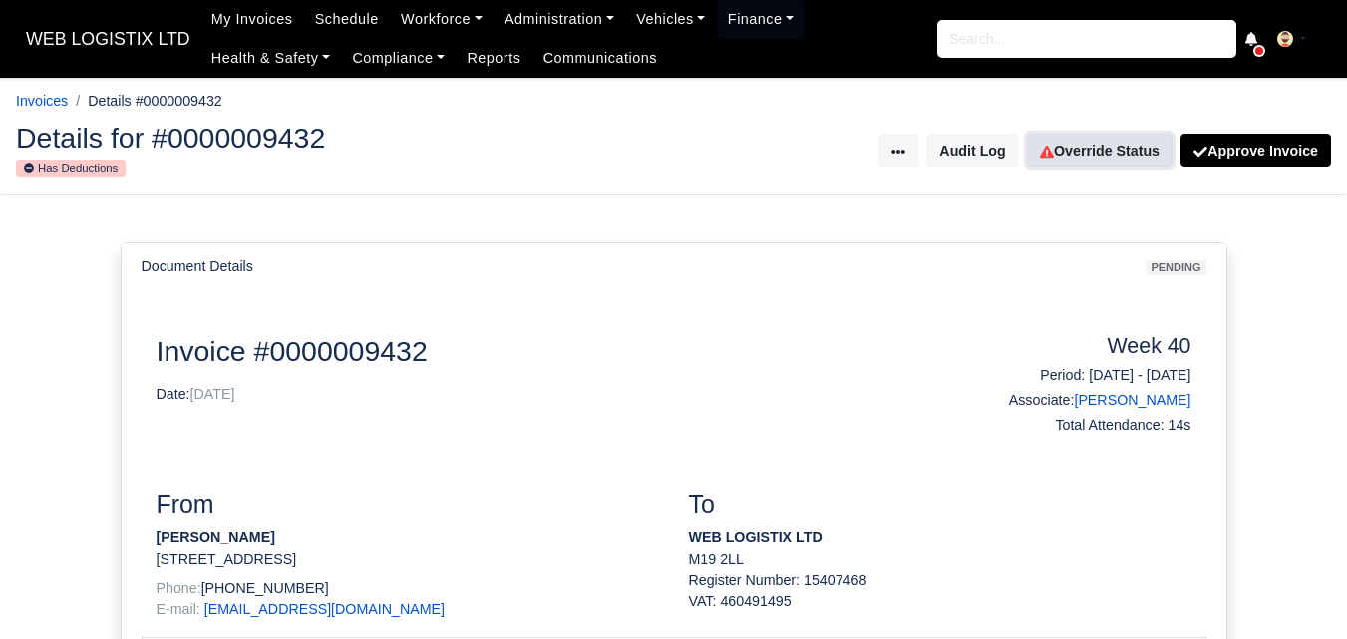
click at [1114, 136] on link "Override Status" at bounding box center [1100, 151] width 146 height 34
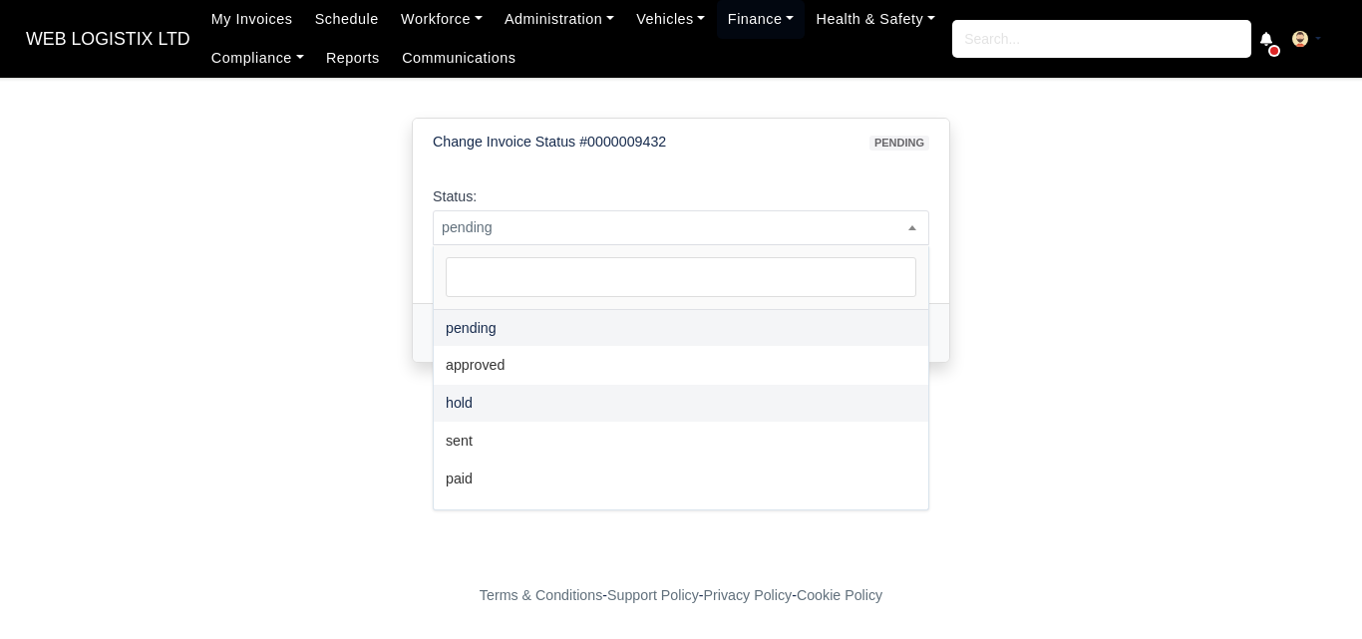
select select "hold"
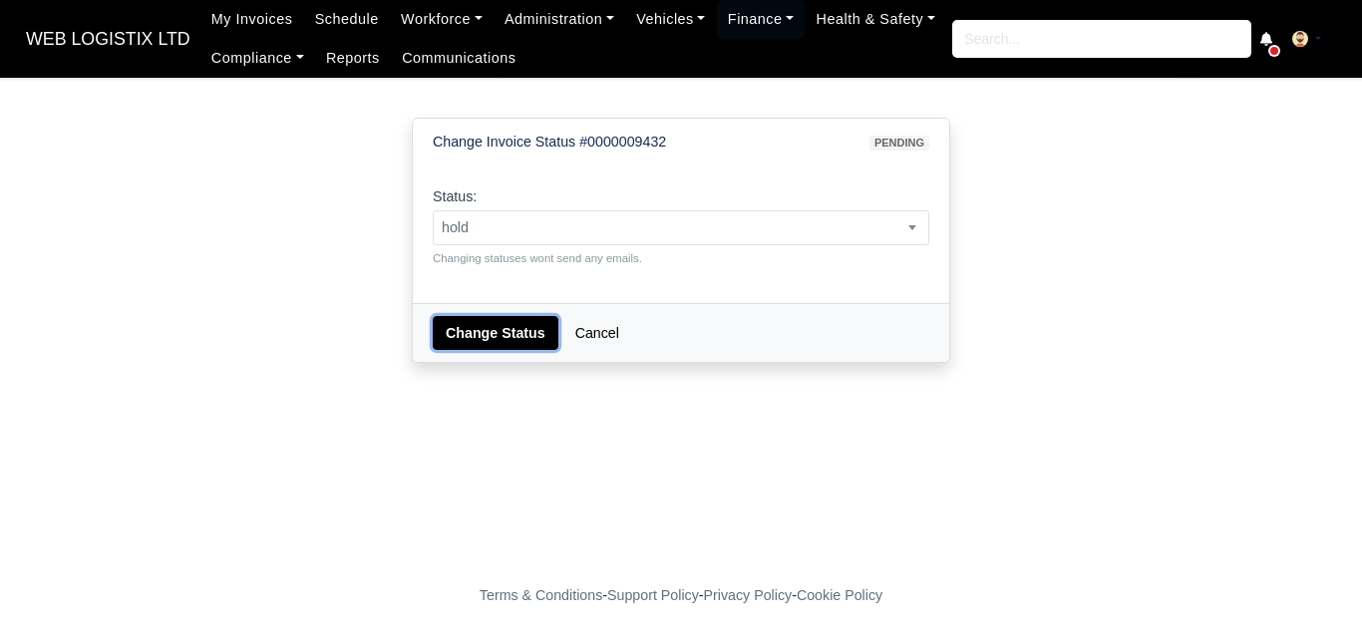
click at [477, 350] on button "Change Status" at bounding box center [496, 333] width 126 height 34
